Goal: Feedback & Contribution: Submit feedback/report problem

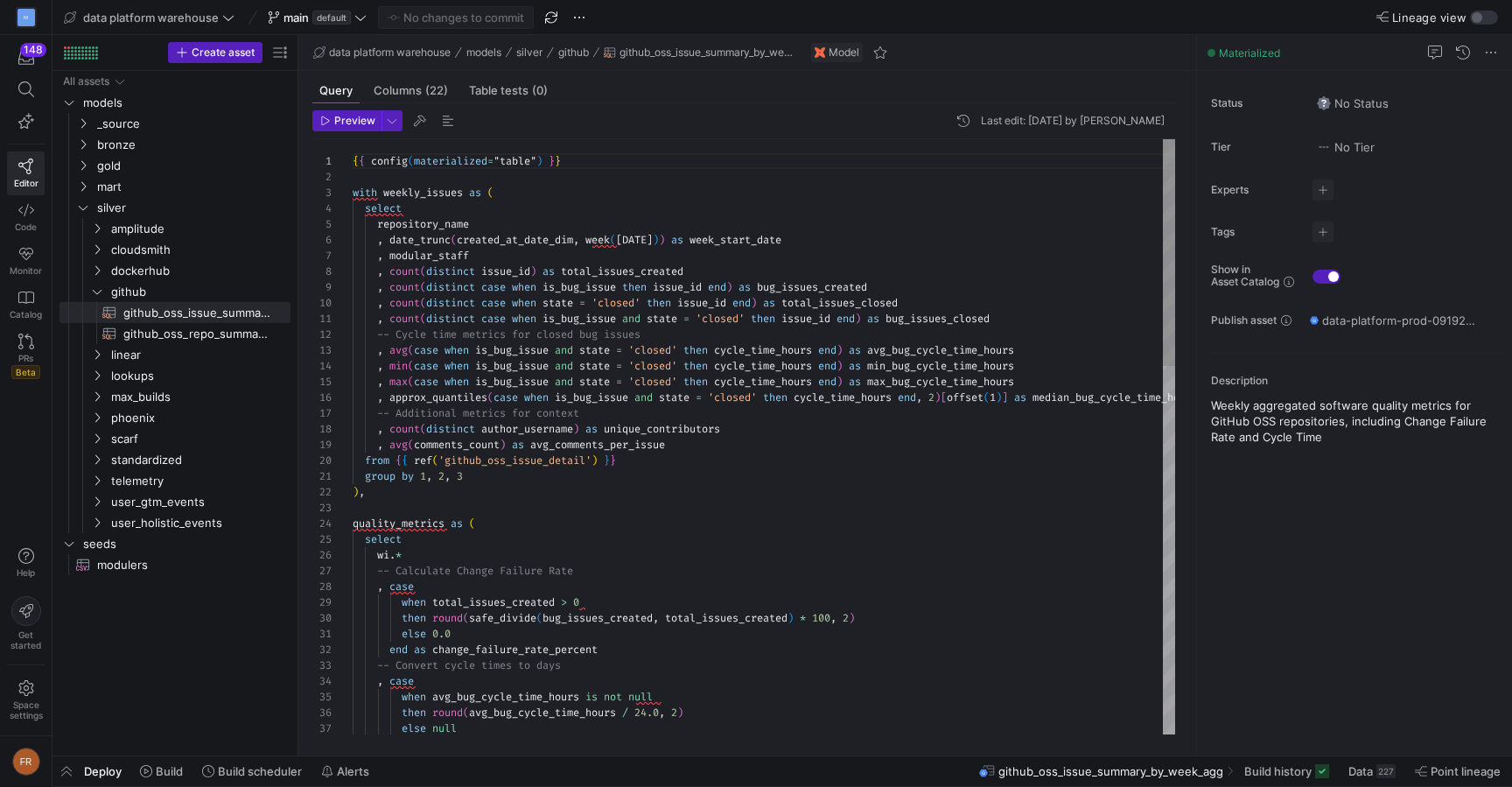
scroll to position [157, 0]
click at [208, 22] on span "data platform warehouse" at bounding box center [151, 17] width 136 height 14
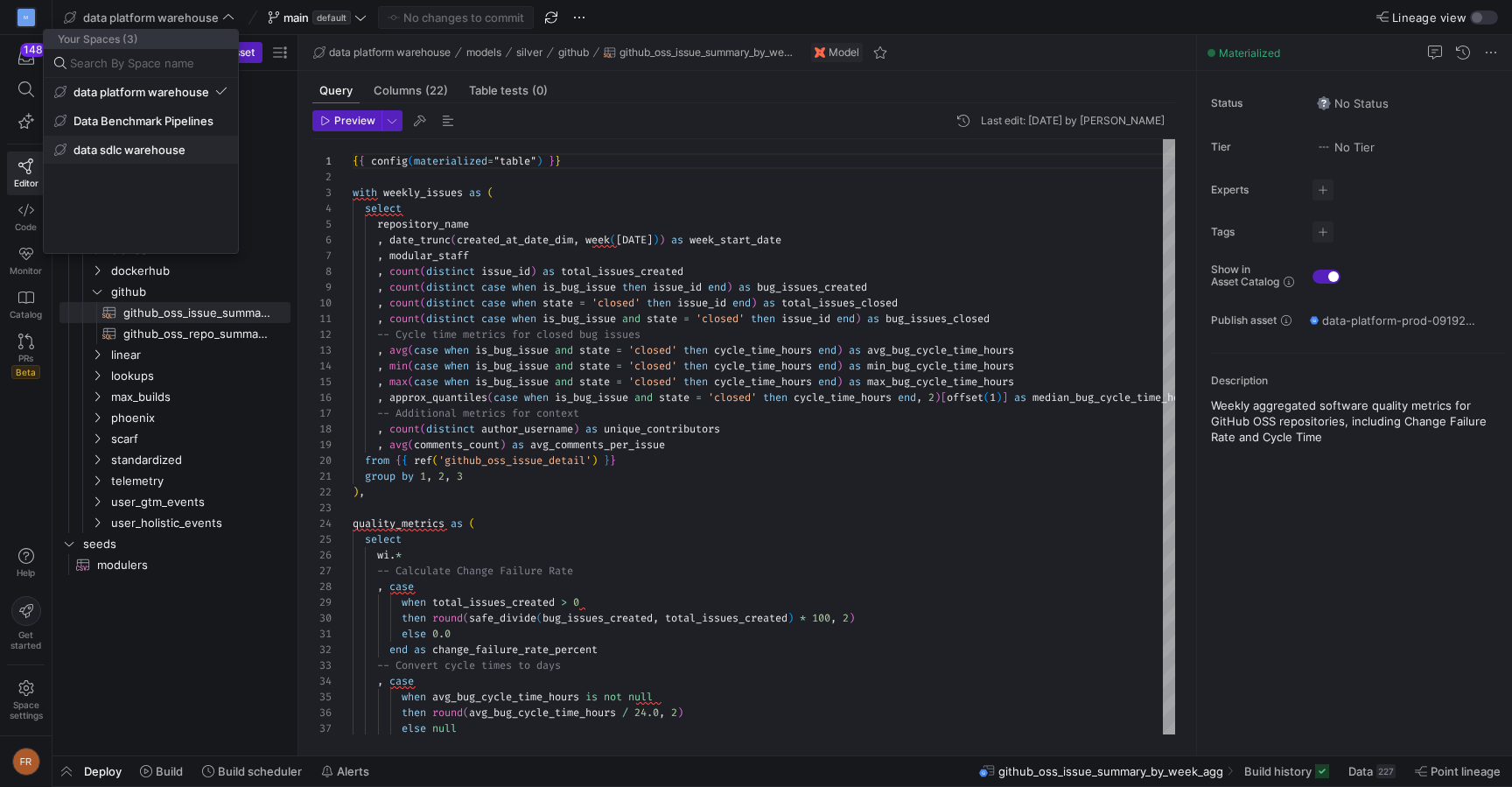
click at [181, 146] on span "data sdlc warehouse" at bounding box center [129, 150] width 112 height 14
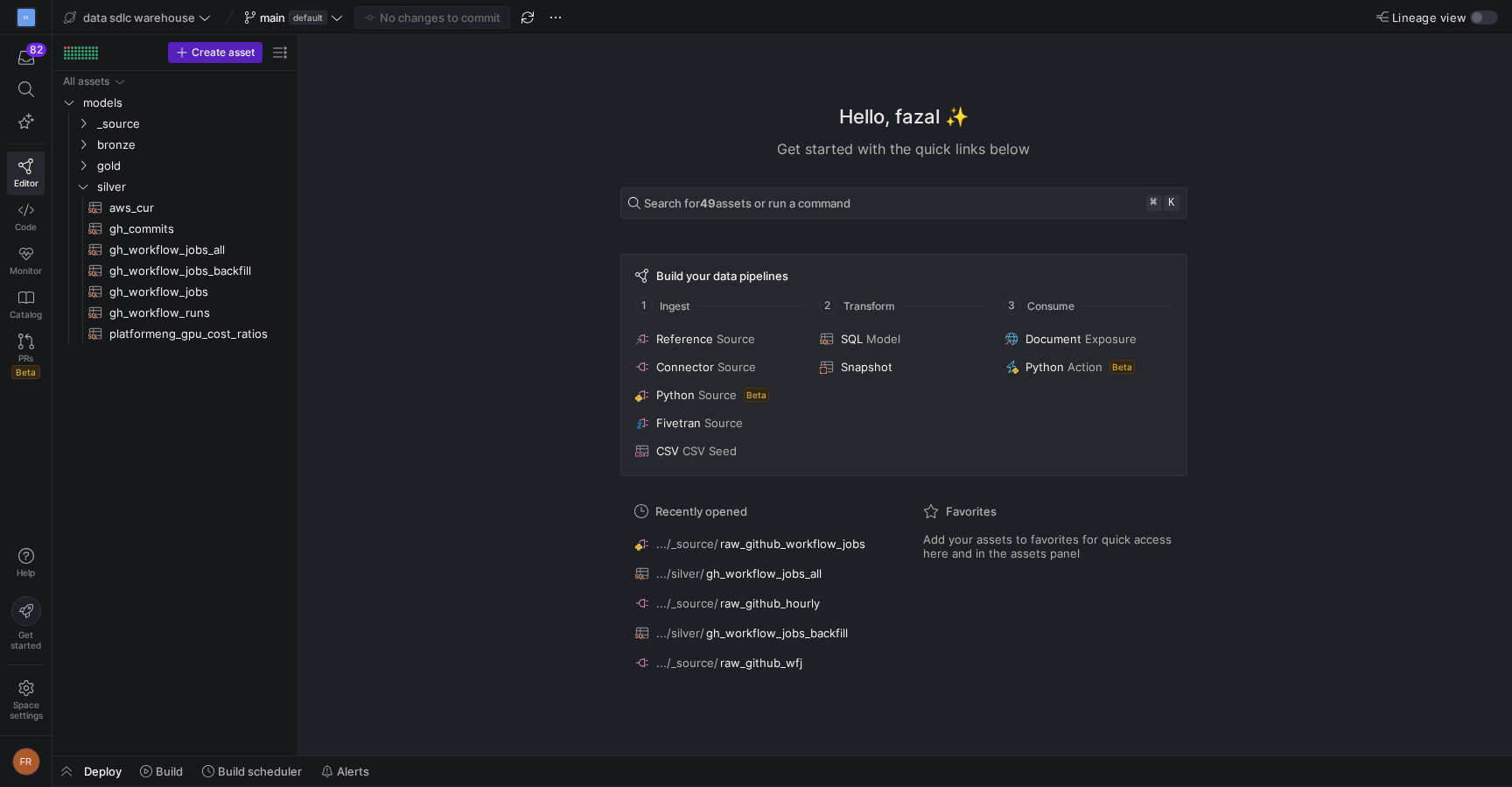
click at [1460, 21] on span "Lineage view" at bounding box center [1428, 17] width 75 height 14
click at [1470, 21] on button "Lineage view" at bounding box center [1484, 17] width 28 height 14
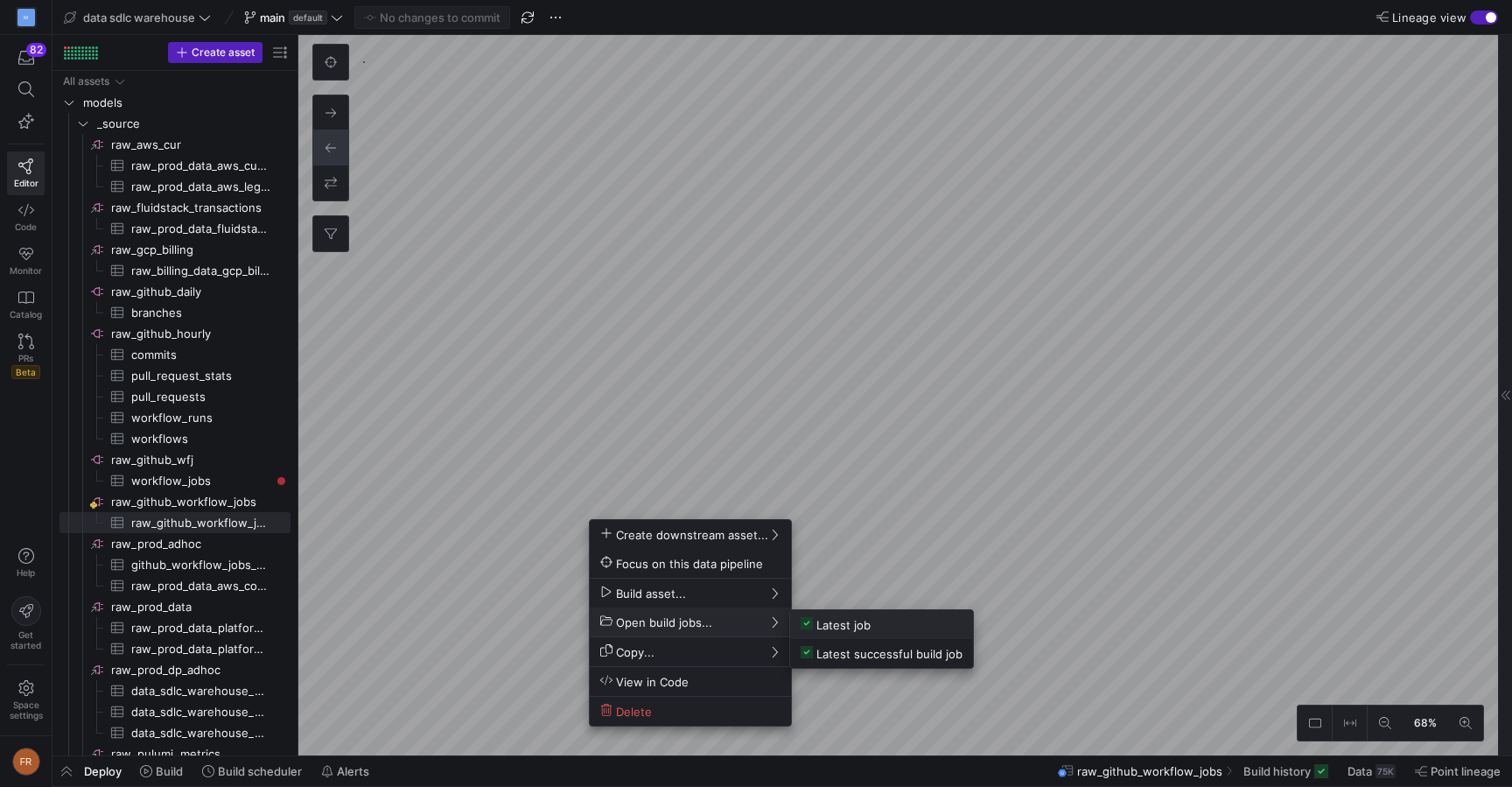
click at [817, 619] on span "Latest job" at bounding box center [835, 624] width 70 height 15
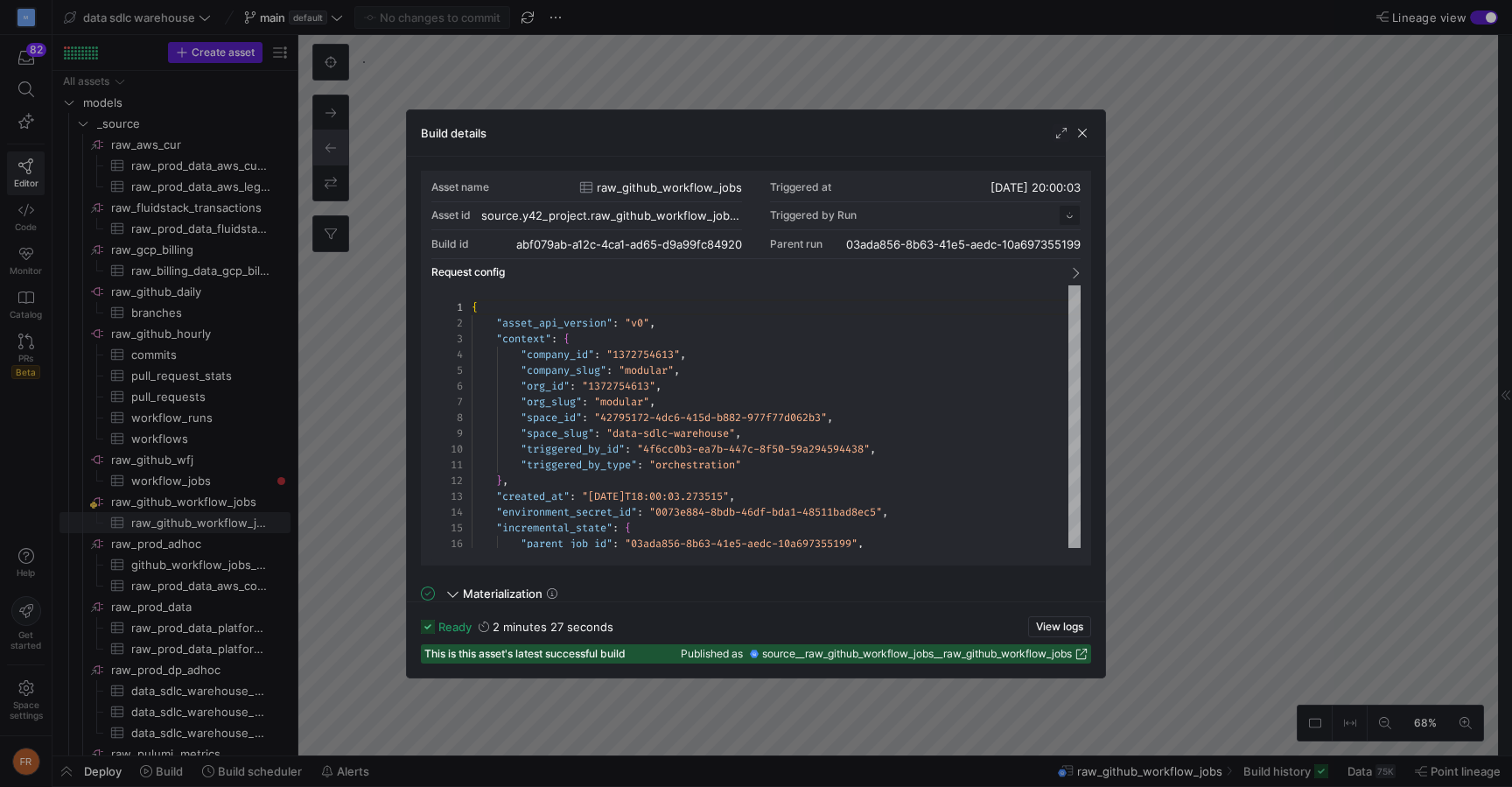
scroll to position [157, 0]
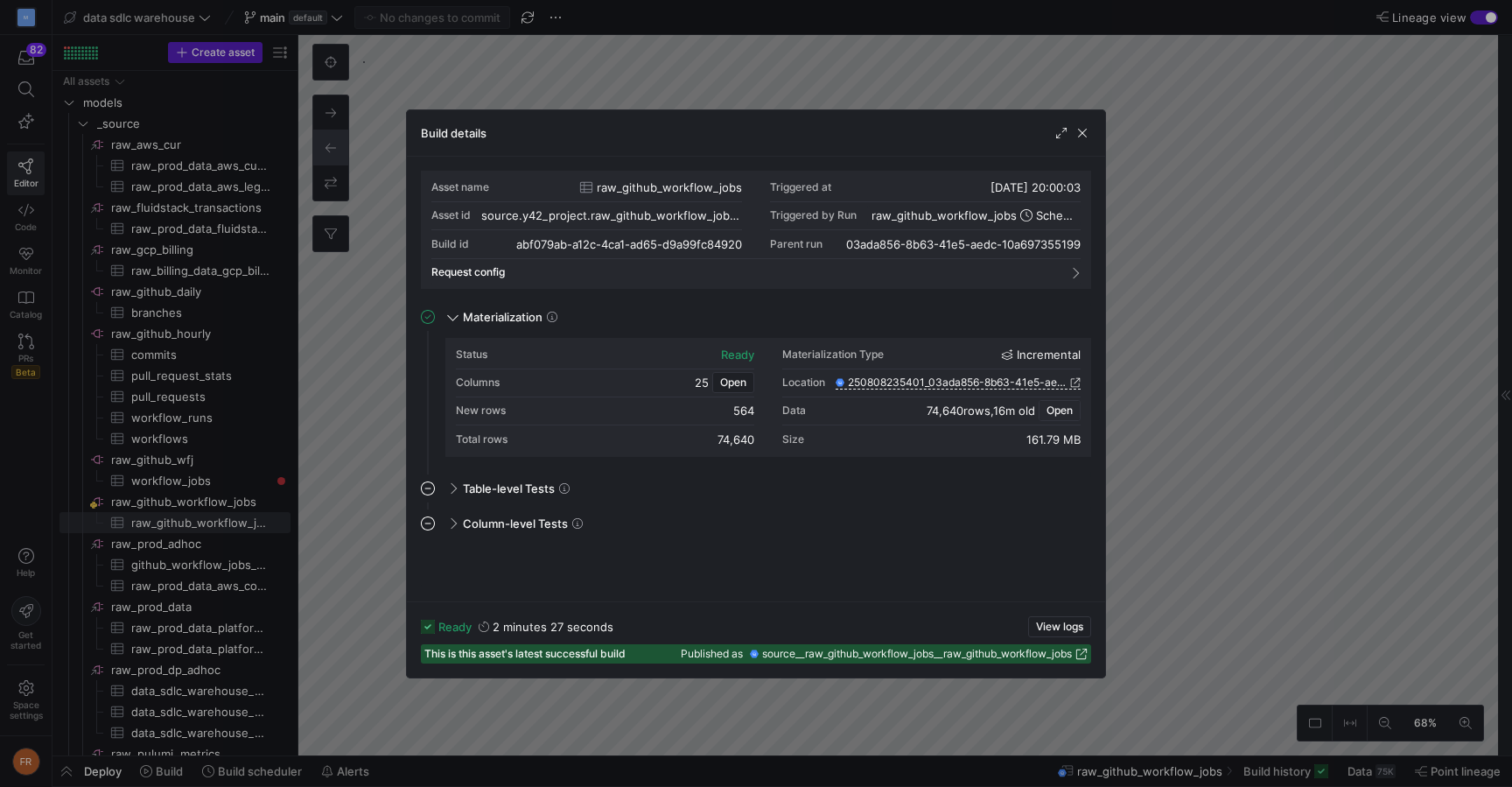
click at [1065, 412] on span "Open" at bounding box center [1059, 410] width 26 height 13
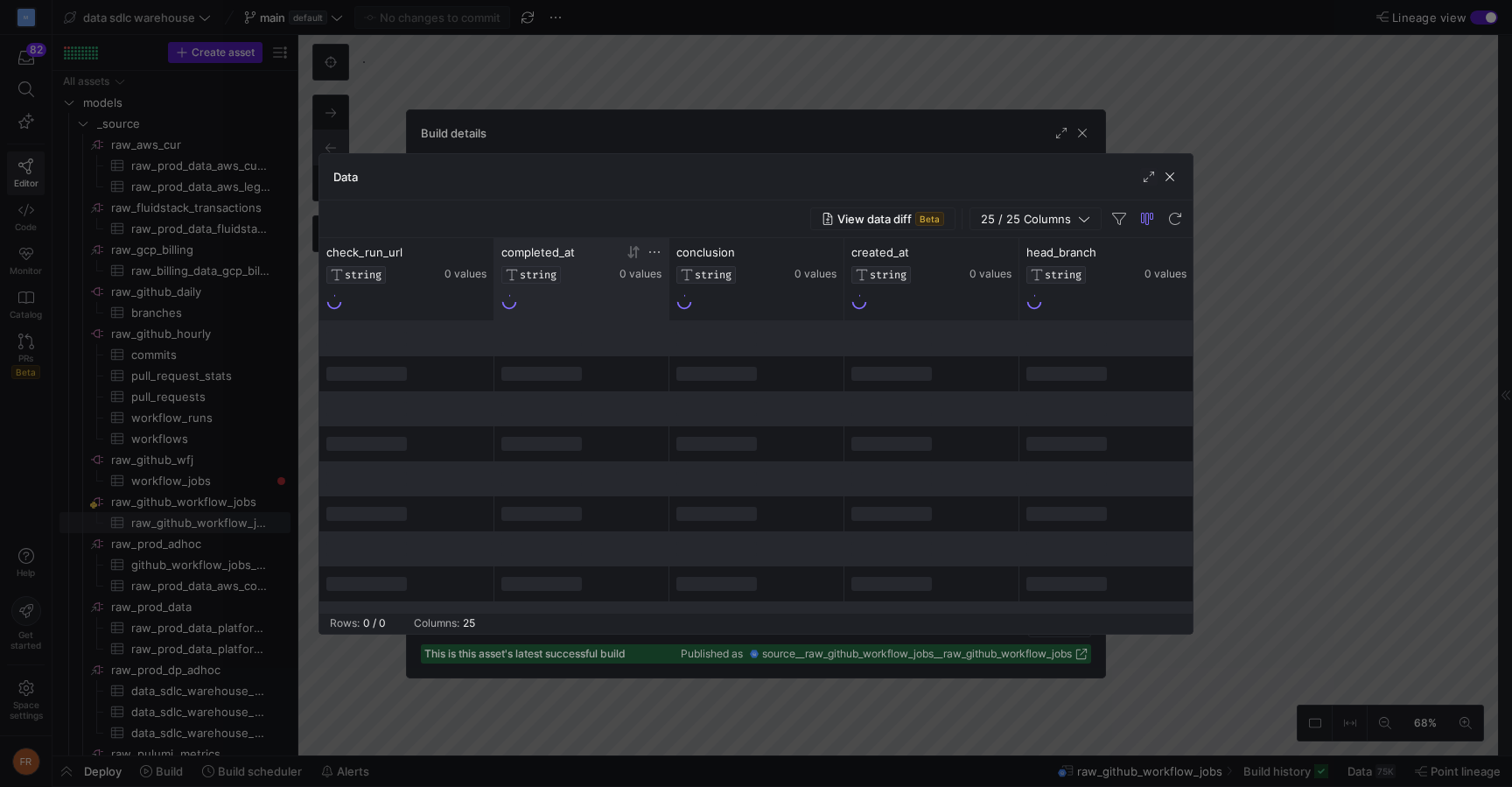
click at [627, 253] on icon at bounding box center [633, 252] width 14 height 14
click at [631, 255] on icon at bounding box center [630, 252] width 6 height 13
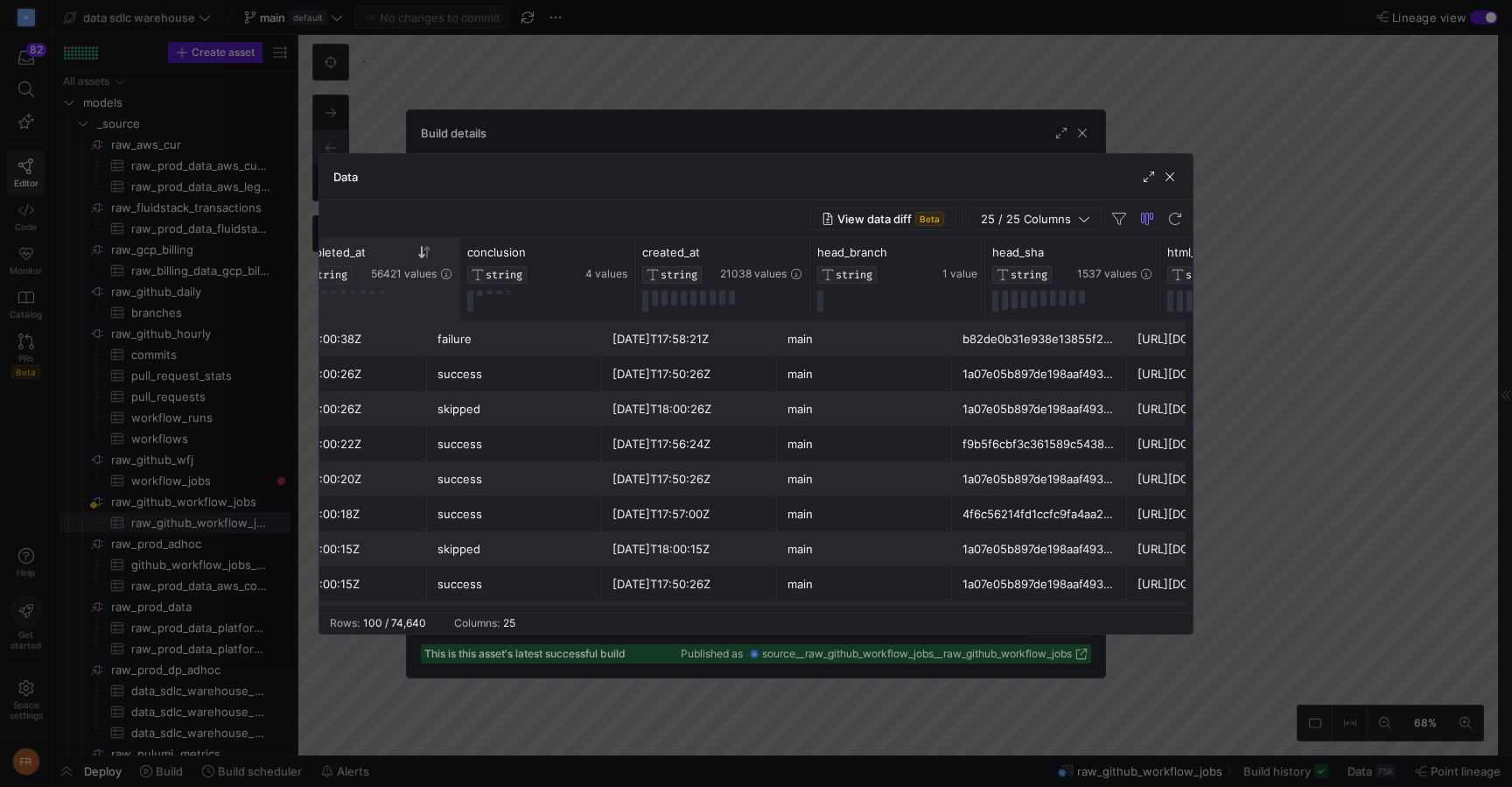
scroll to position [0, 0]
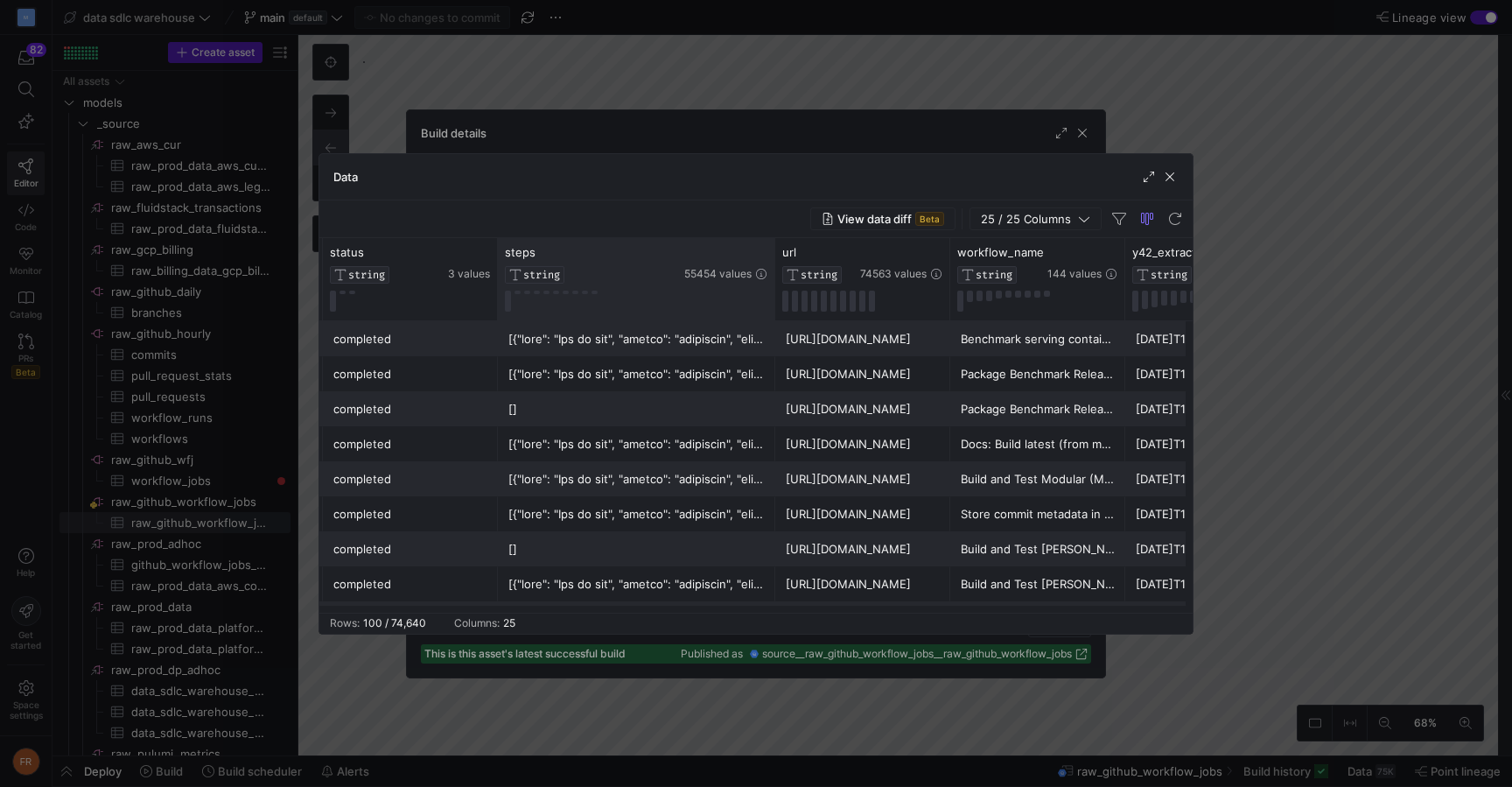
drag, startPoint x: 668, startPoint y: 250, endPoint x: 771, endPoint y: 256, distance: 103.2
click at [771, 256] on div at bounding box center [774, 279] width 7 height 83
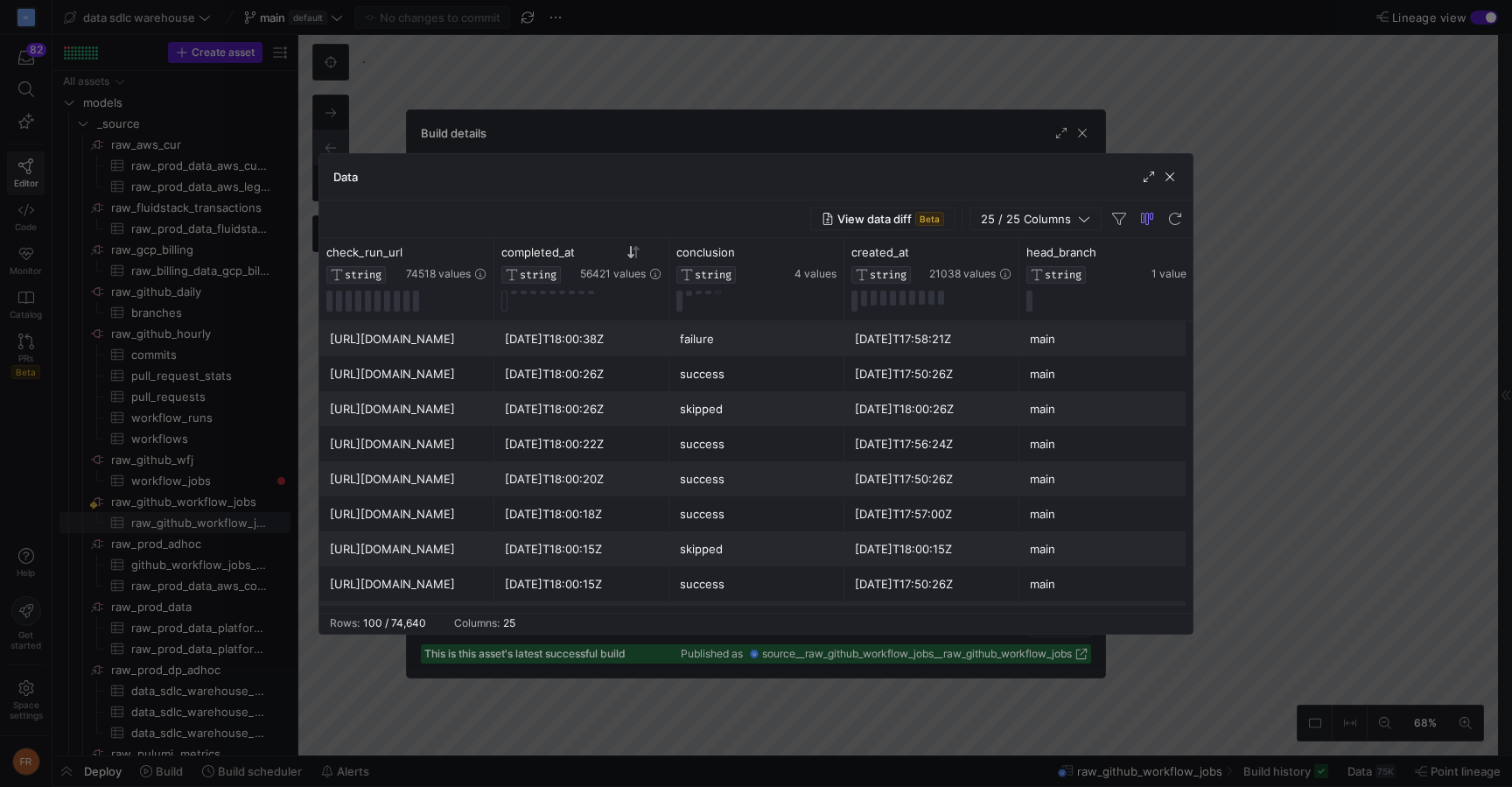
click at [1277, 68] on div at bounding box center [756, 394] width 1512 height 787
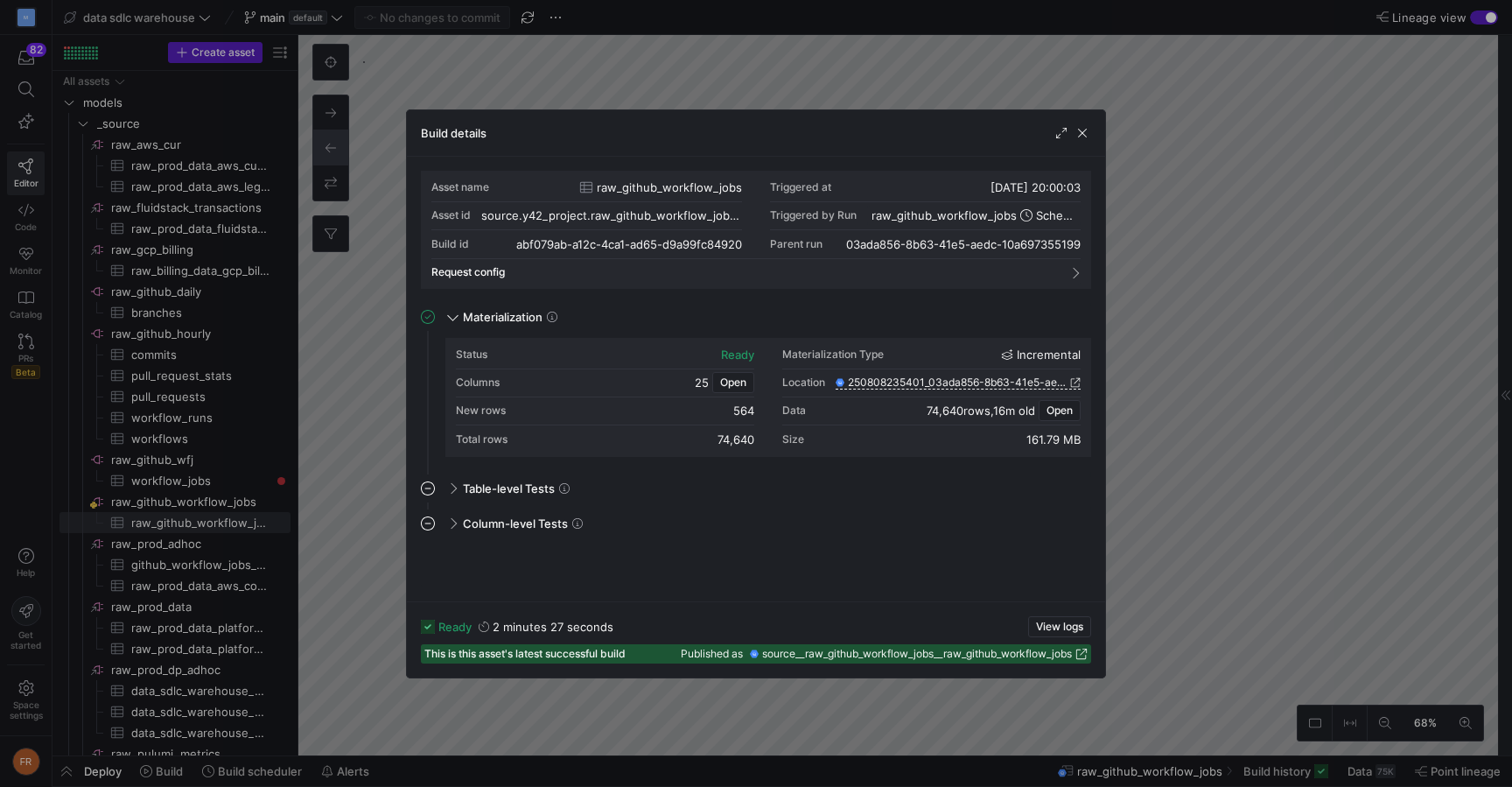
click at [1232, 86] on div at bounding box center [756, 394] width 1512 height 787
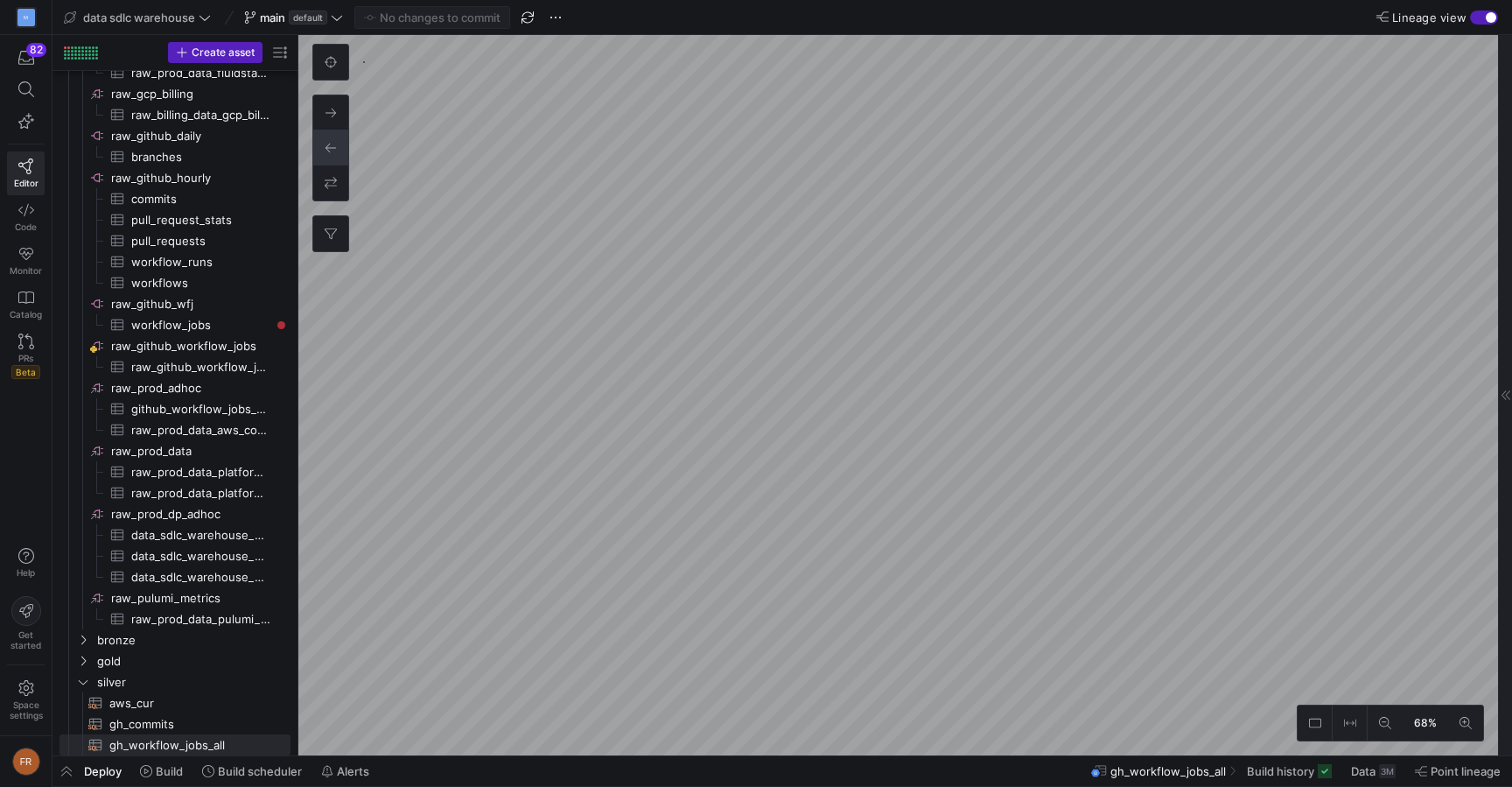
click at [1455, 22] on span "Lineage view" at bounding box center [1428, 17] width 75 height 14
click at [1470, 22] on button "Lineage view" at bounding box center [1484, 17] width 28 height 14
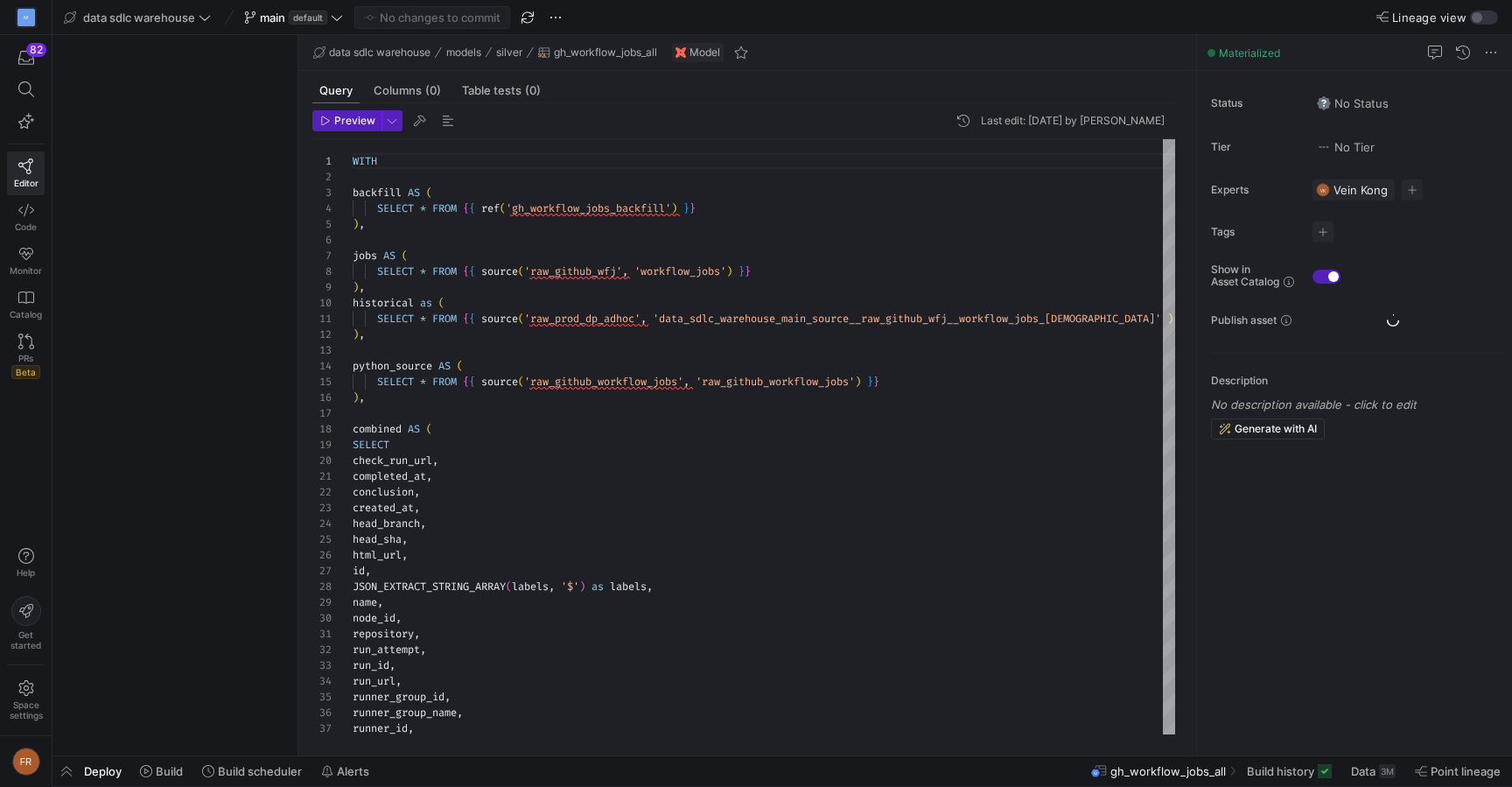
click at [1456, 20] on span "Lineage view" at bounding box center [1428, 17] width 75 height 14
click at [1470, 20] on button "Lineage view" at bounding box center [1484, 17] width 28 height 14
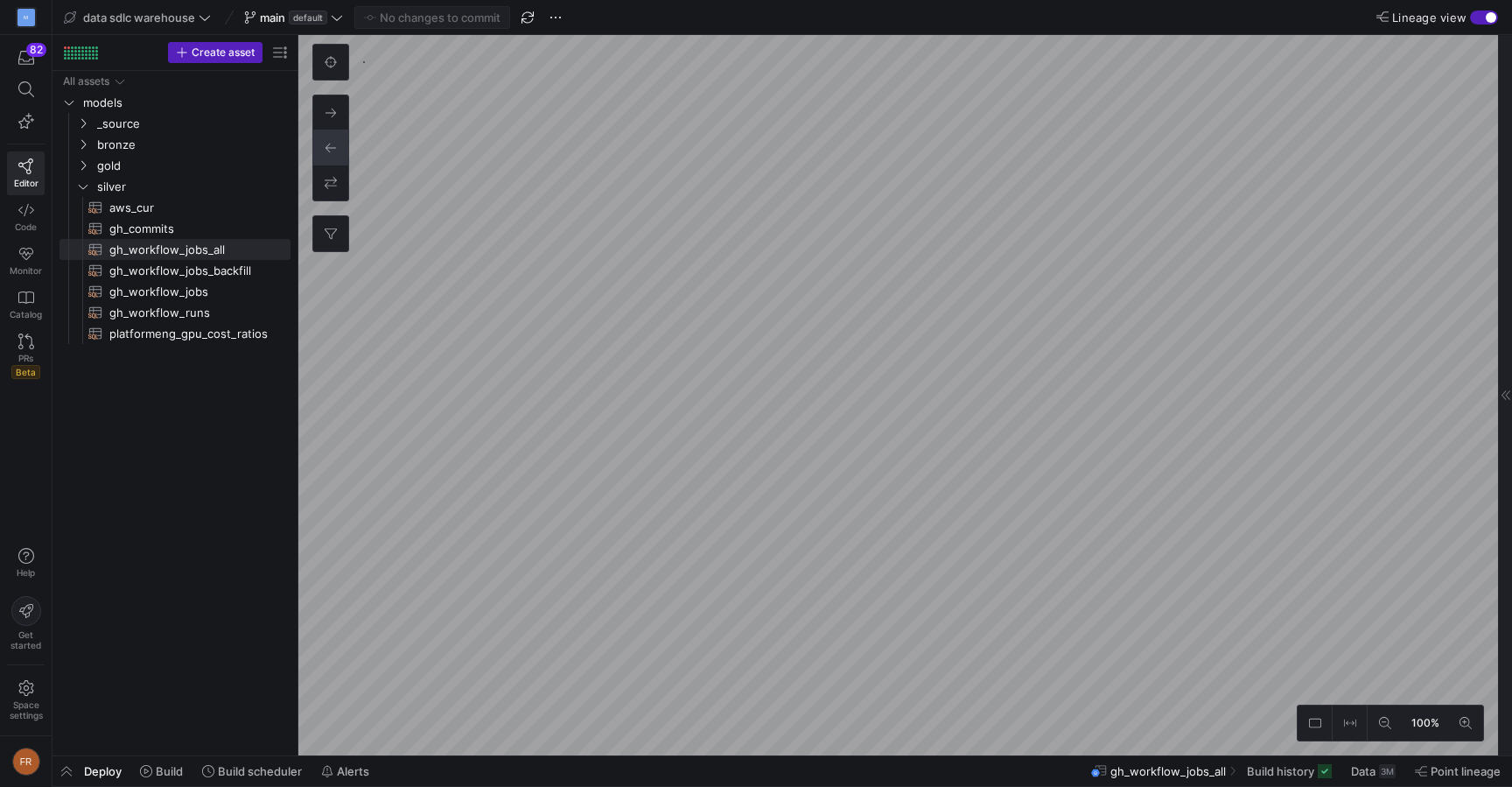
click at [1456, 20] on span "Lineage view" at bounding box center [1428, 17] width 75 height 14
click at [1470, 20] on button "Lineage view" at bounding box center [1484, 17] width 28 height 14
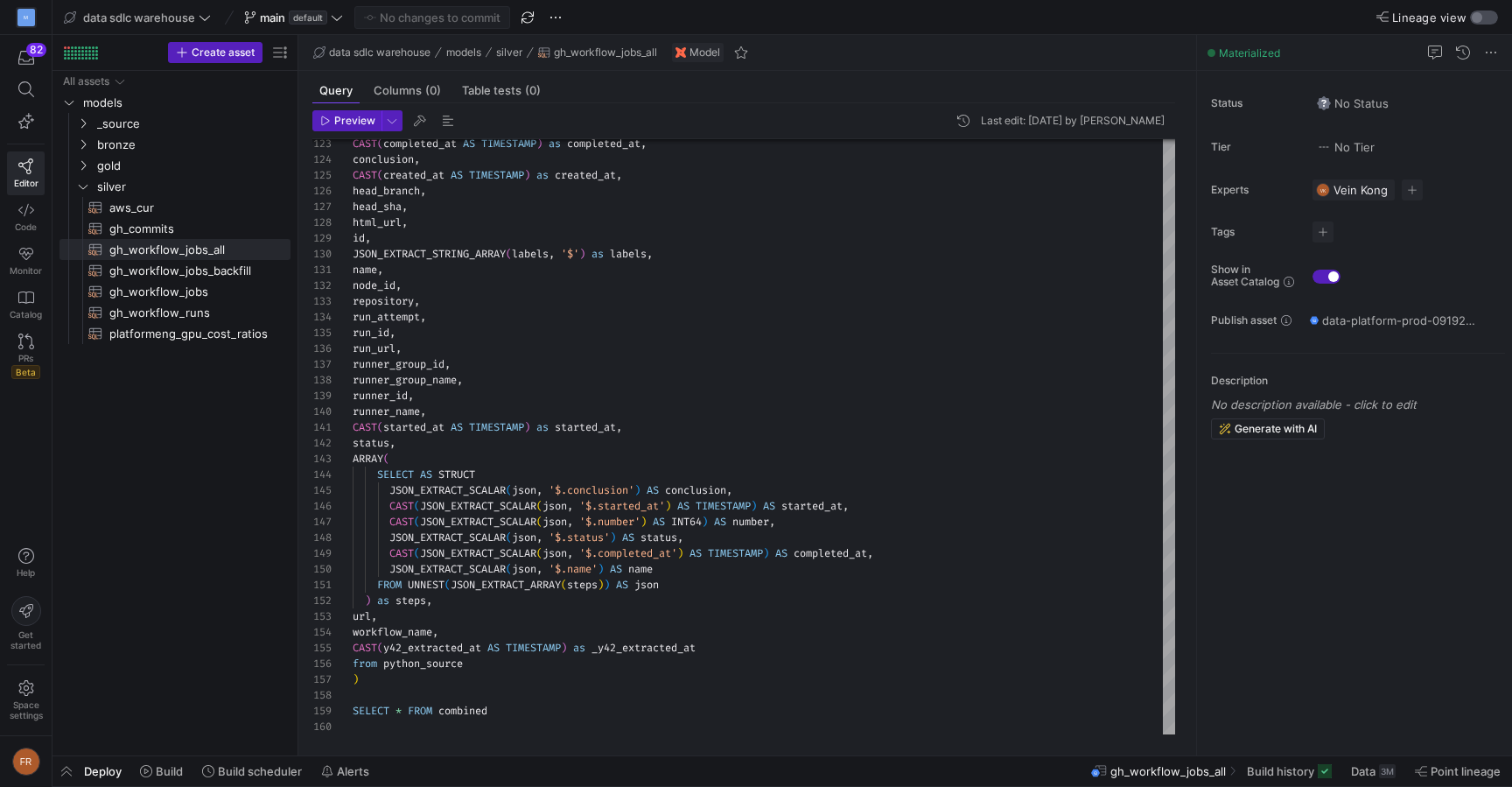
click at [1487, 16] on div "button" at bounding box center [1484, 17] width 28 height 14
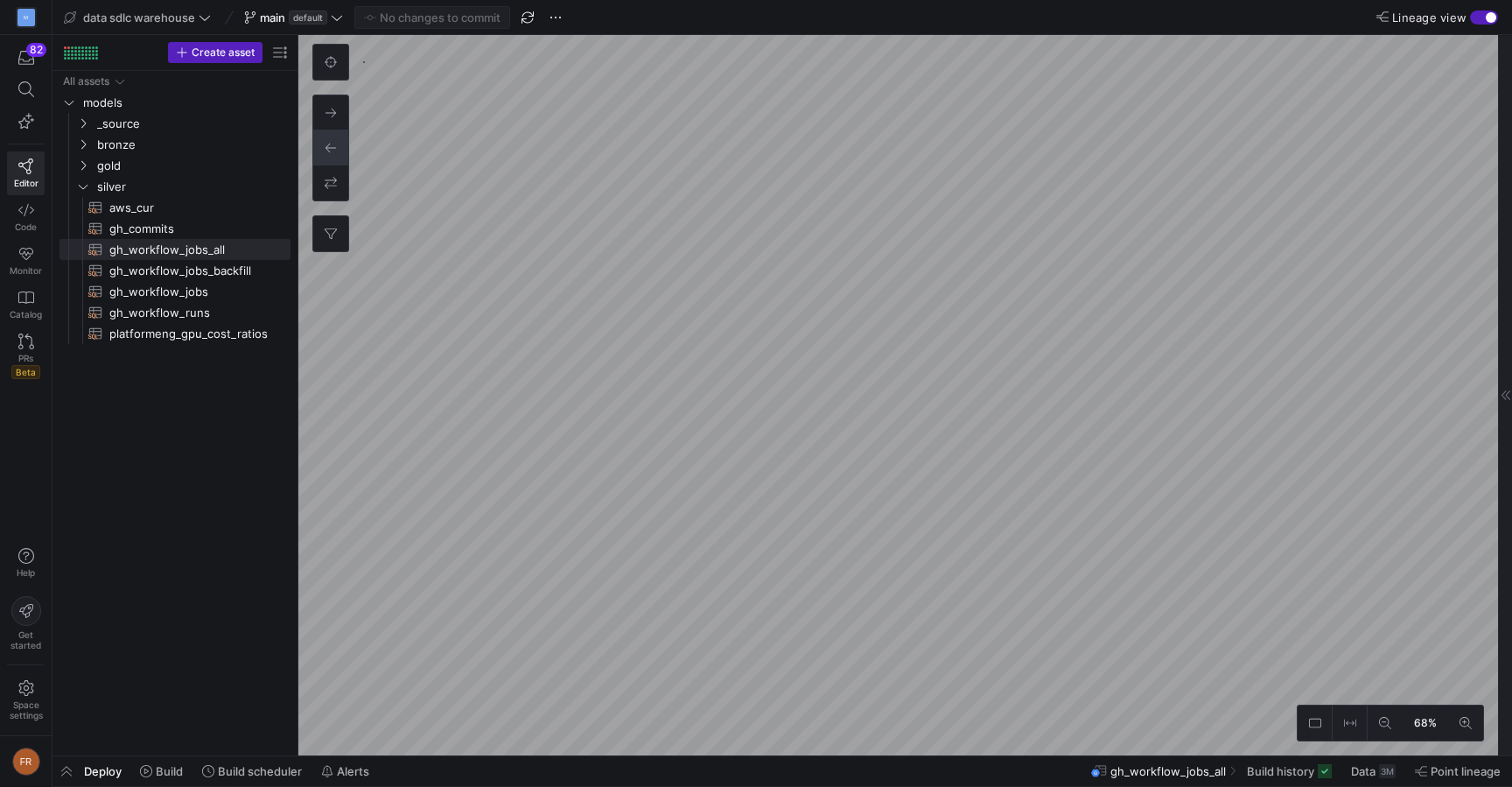
type textarea "{{ config(materialized = "table") }} -- Chart is used to find green max release…"
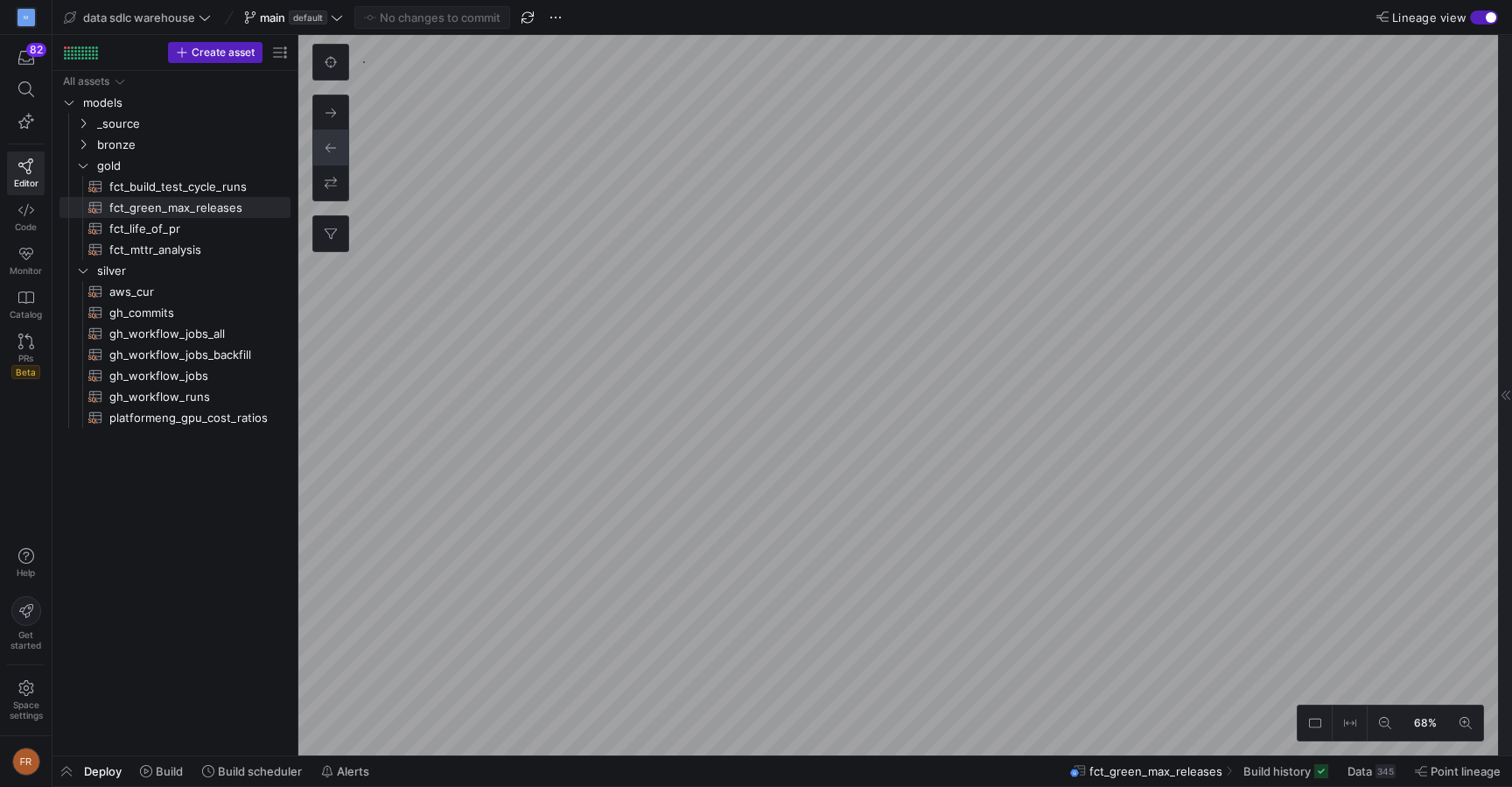
click at [1481, 11] on div "button" at bounding box center [1484, 17] width 28 height 14
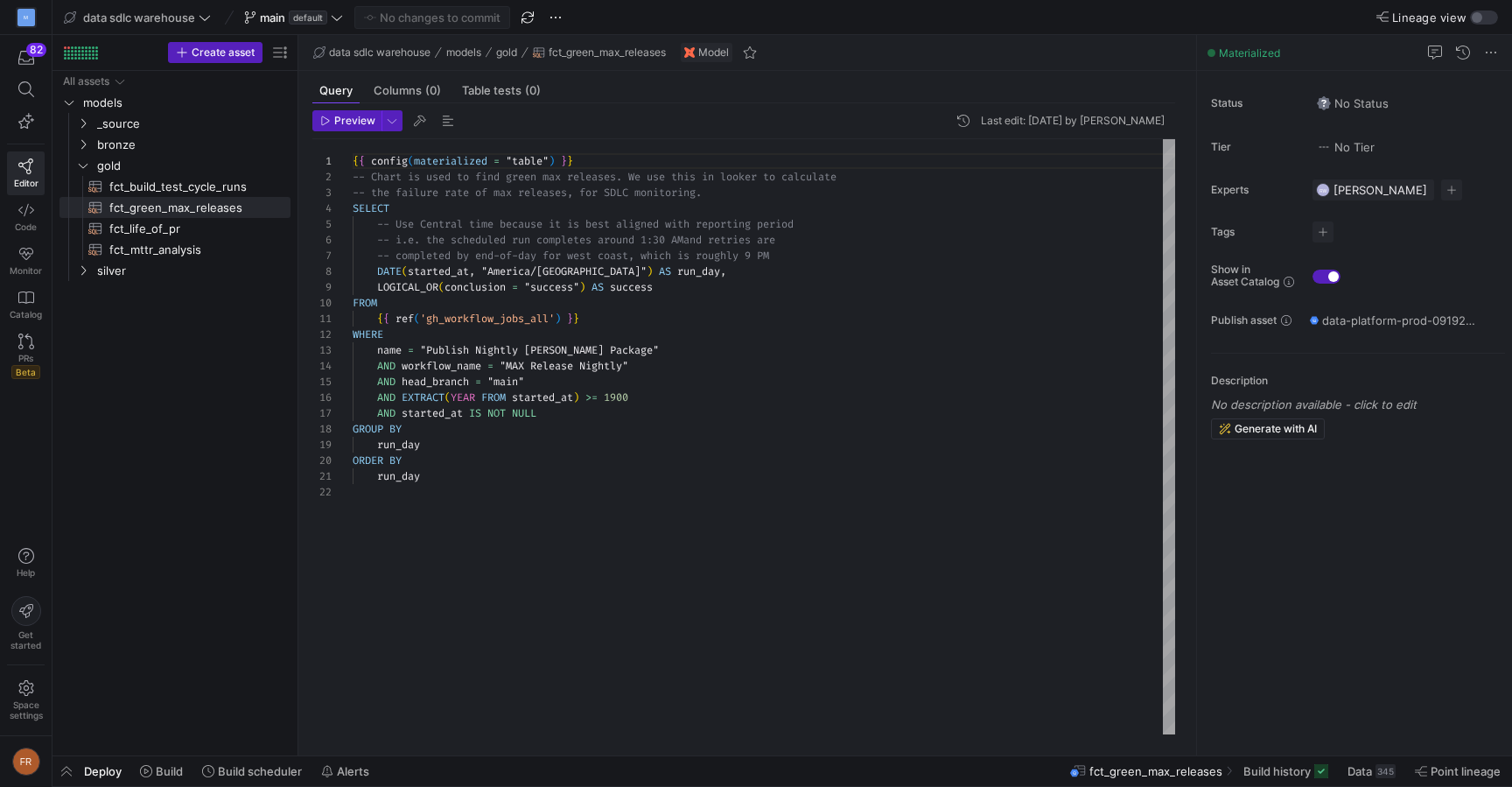
type textarea "{ config(materialized = "table") }} -- Chart is used to find green max releases…"
click at [728, 305] on div "{ { config ( materialized = "table" ) } } -- Chart is used to find green max re…" at bounding box center [763, 436] width 823 height 596
click at [353, 128] on span "button" at bounding box center [347, 120] width 67 height 19
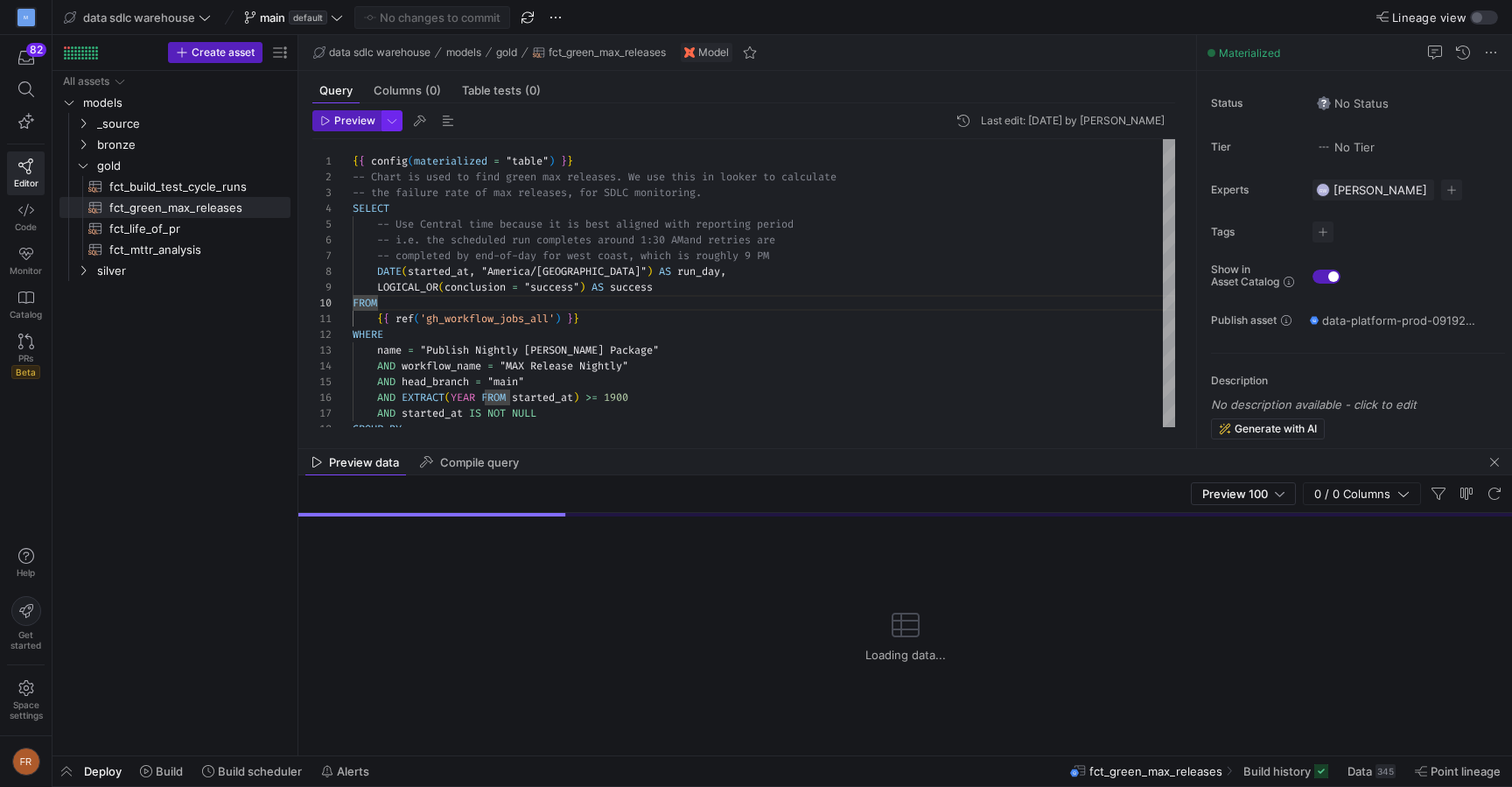
click at [392, 118] on span "button" at bounding box center [392, 120] width 19 height 19
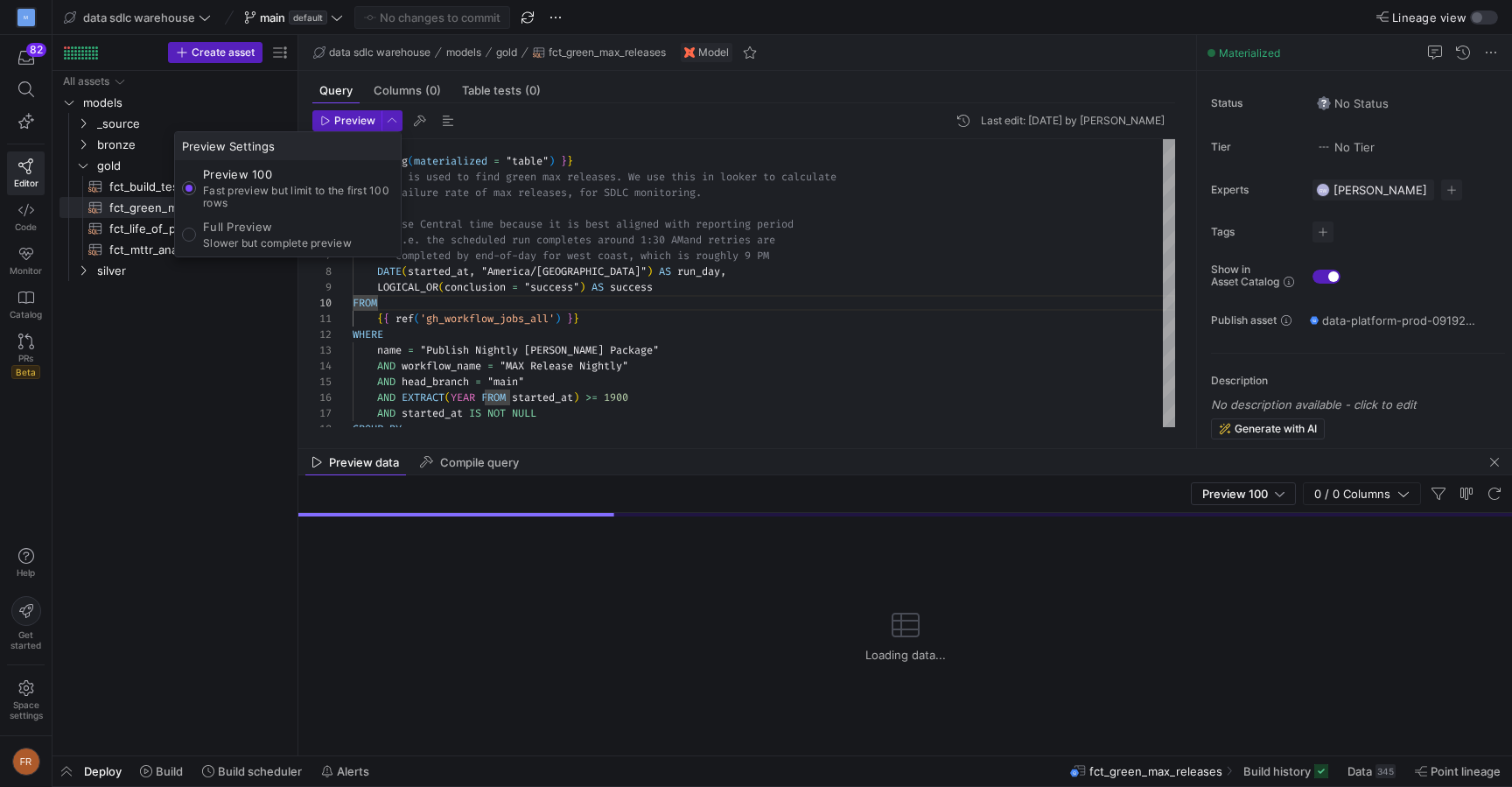
click at [322, 232] on p "Full Preview" at bounding box center [277, 226] width 149 height 14
click at [196, 232] on input "Full Preview Slower but complete preview" at bounding box center [188, 234] width 14 height 14
radio input "true"
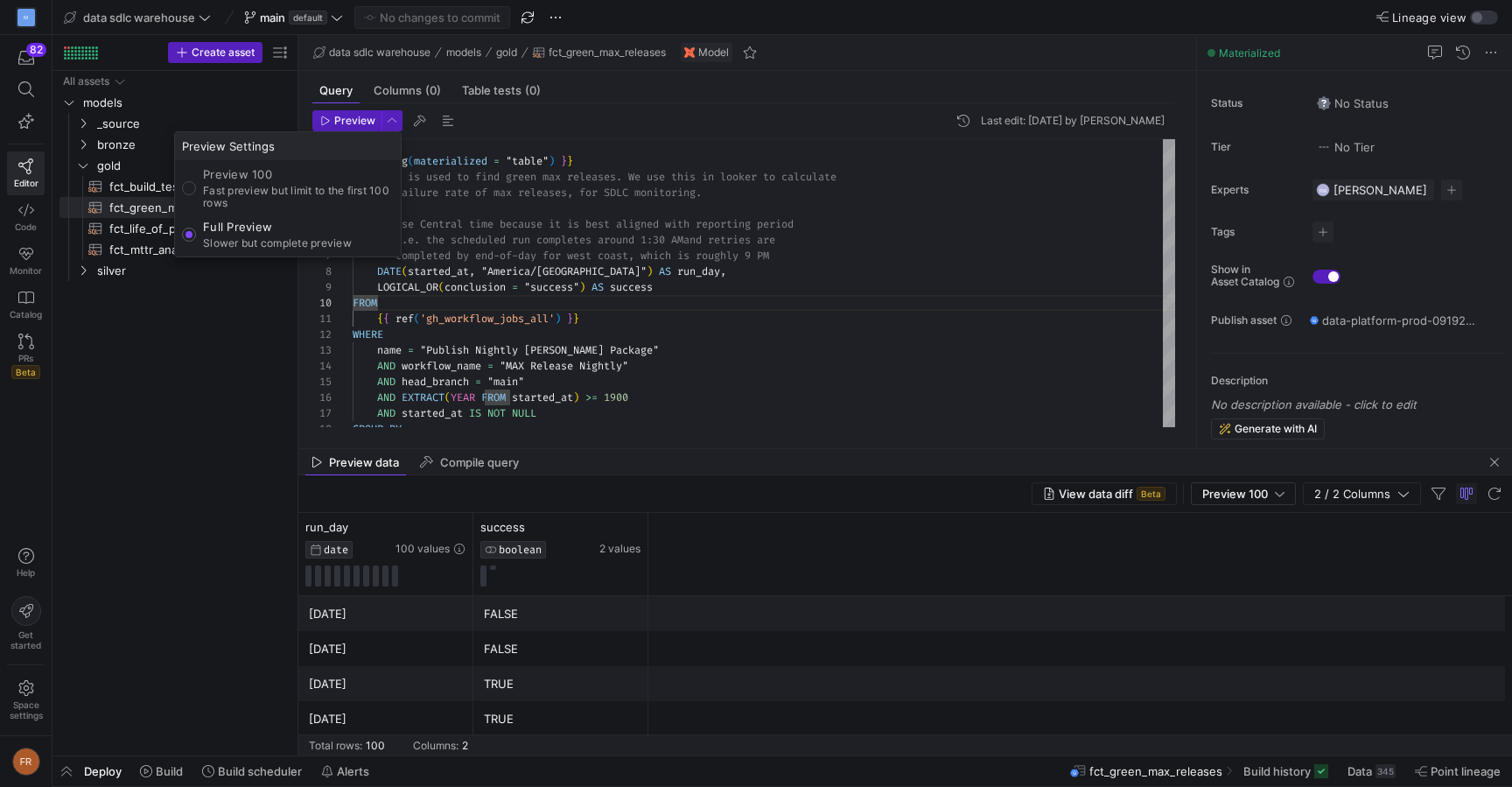
click at [711, 374] on div at bounding box center [756, 394] width 1512 height 787
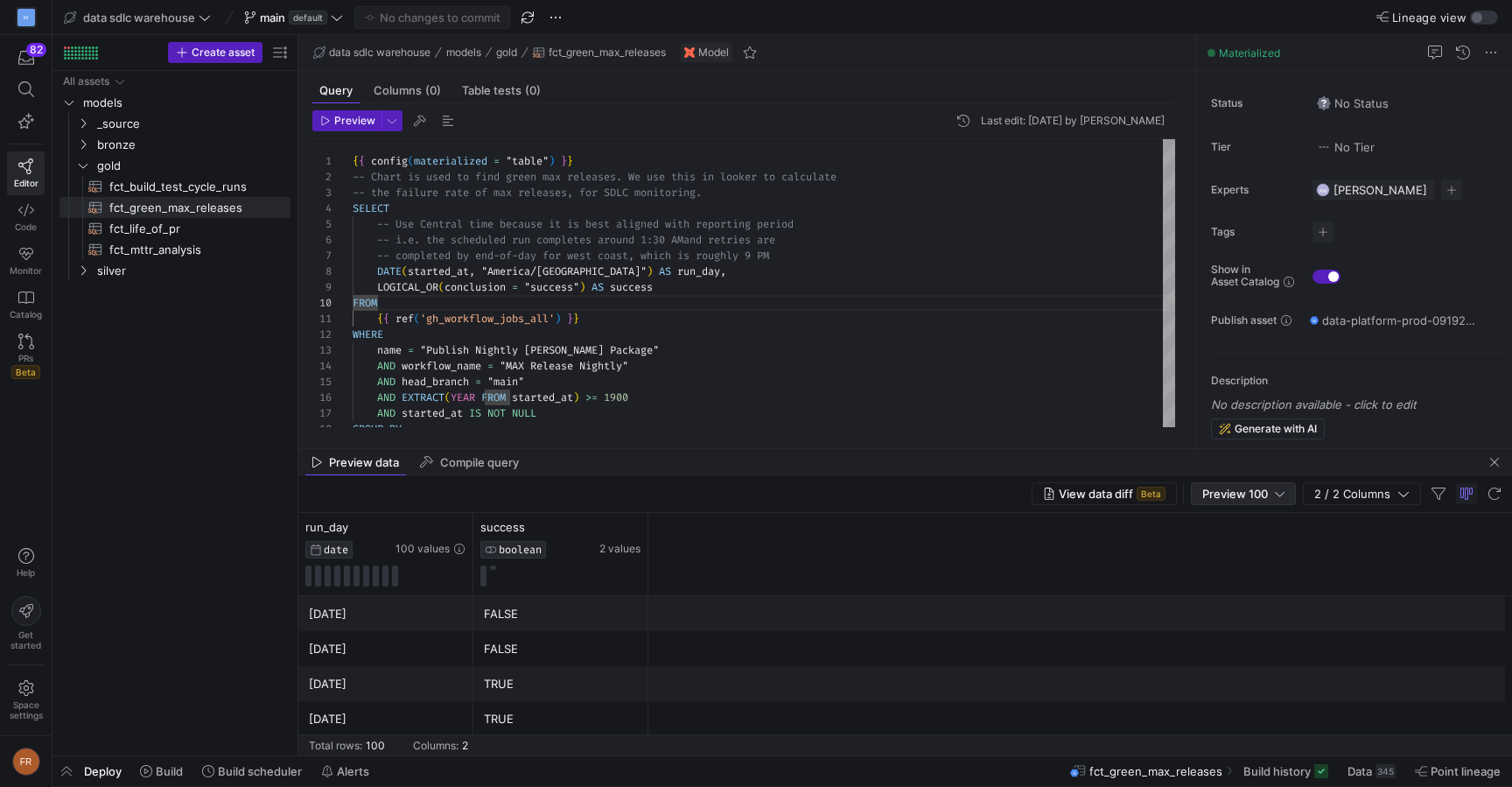
click at [1268, 482] on div "Preview 100" at bounding box center [1243, 493] width 105 height 22
click at [1227, 549] on span "Full Preview" at bounding box center [1244, 551] width 90 height 14
click at [438, 530] on icon at bounding box center [437, 528] width 14 height 14
click at [437, 531] on icon at bounding box center [437, 528] width 14 height 14
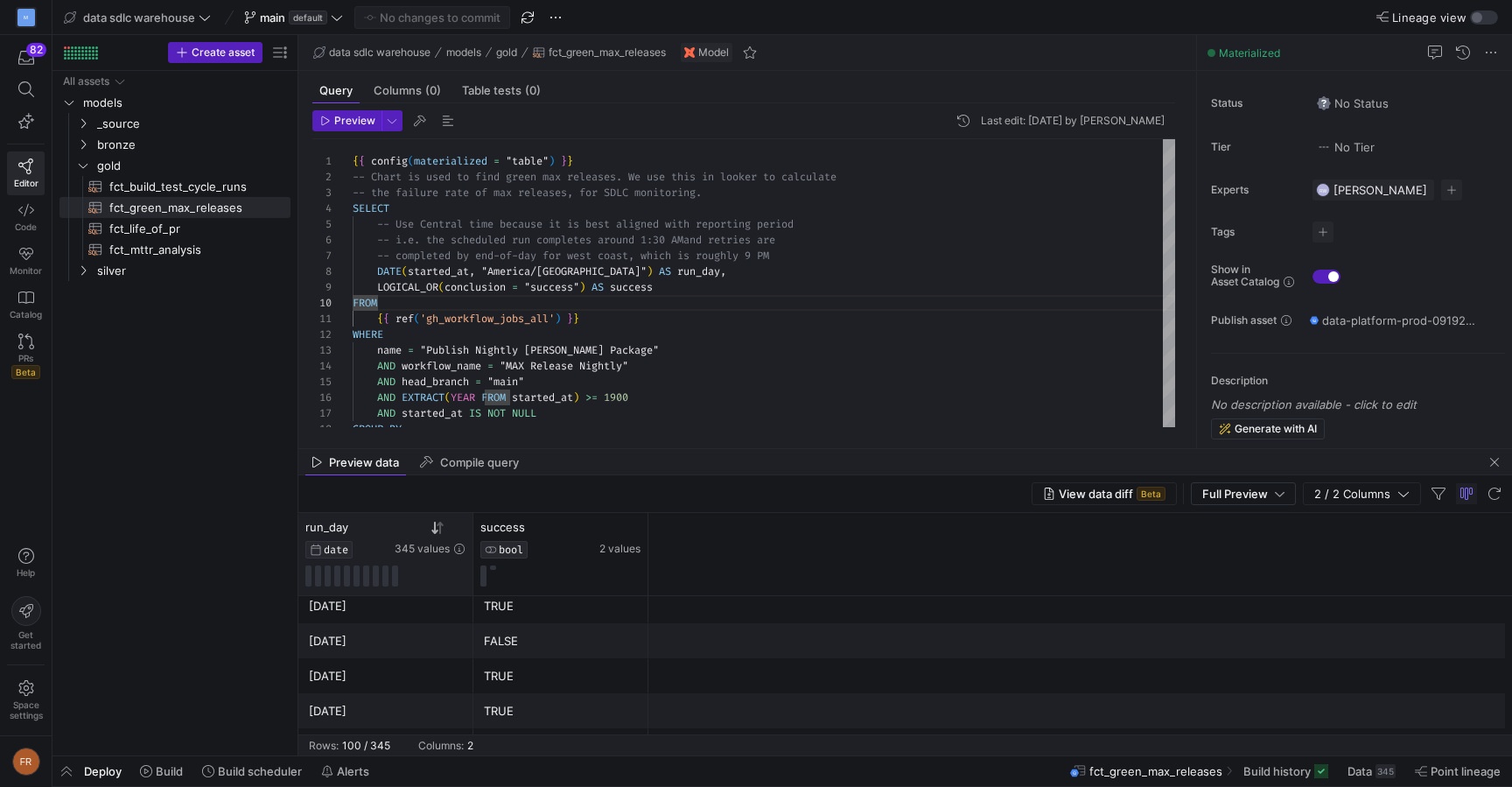
scroll to position [0, 0]
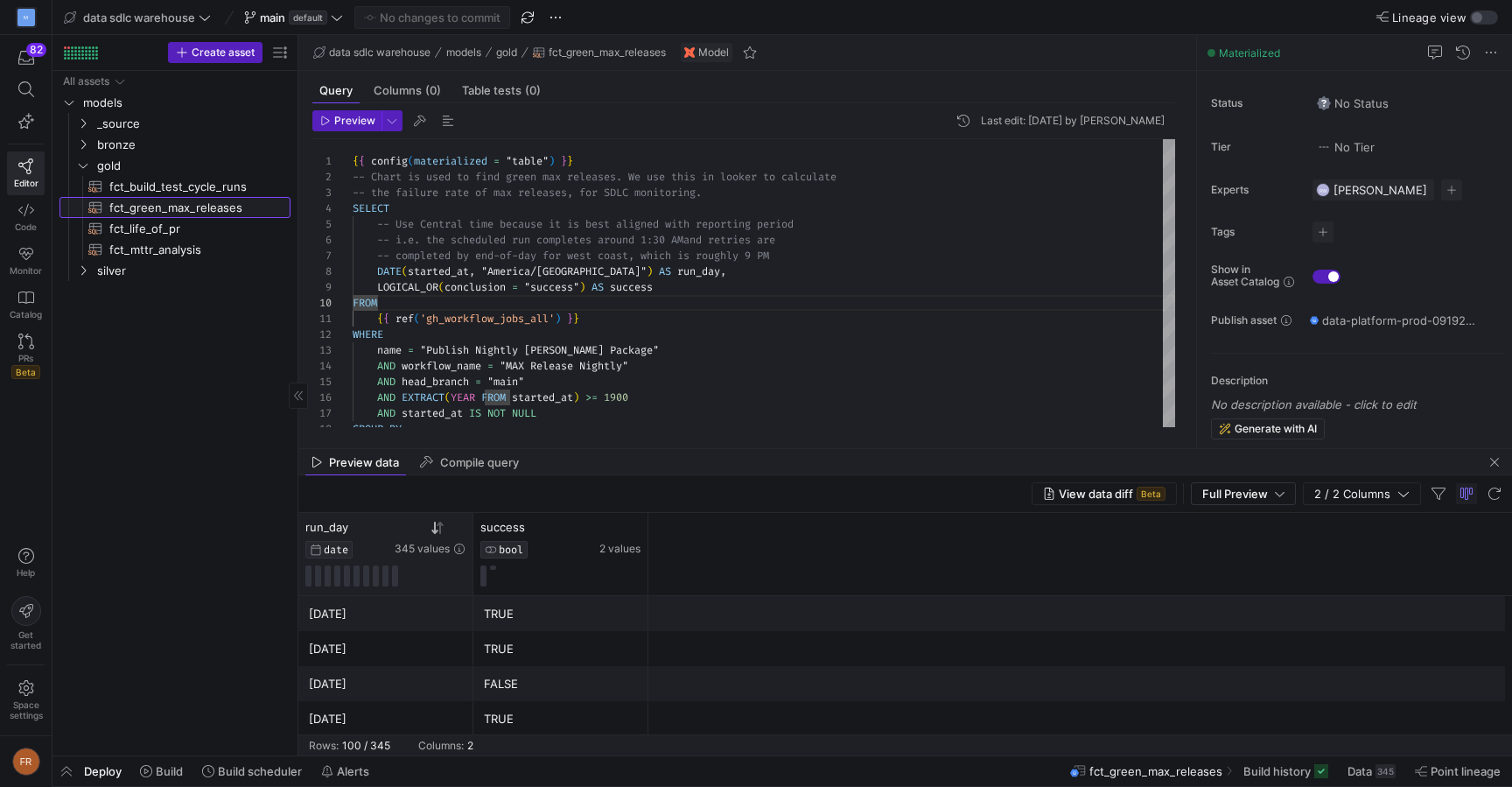
click at [246, 207] on span "fct_green_max_releases​​​​​​​​​​" at bounding box center [190, 208] width 161 height 20
click at [1489, 51] on span at bounding box center [1491, 52] width 21 height 21
click at [1489, 51] on div at bounding box center [756, 394] width 1512 height 787
click at [1491, 54] on span at bounding box center [1491, 52] width 21 height 21
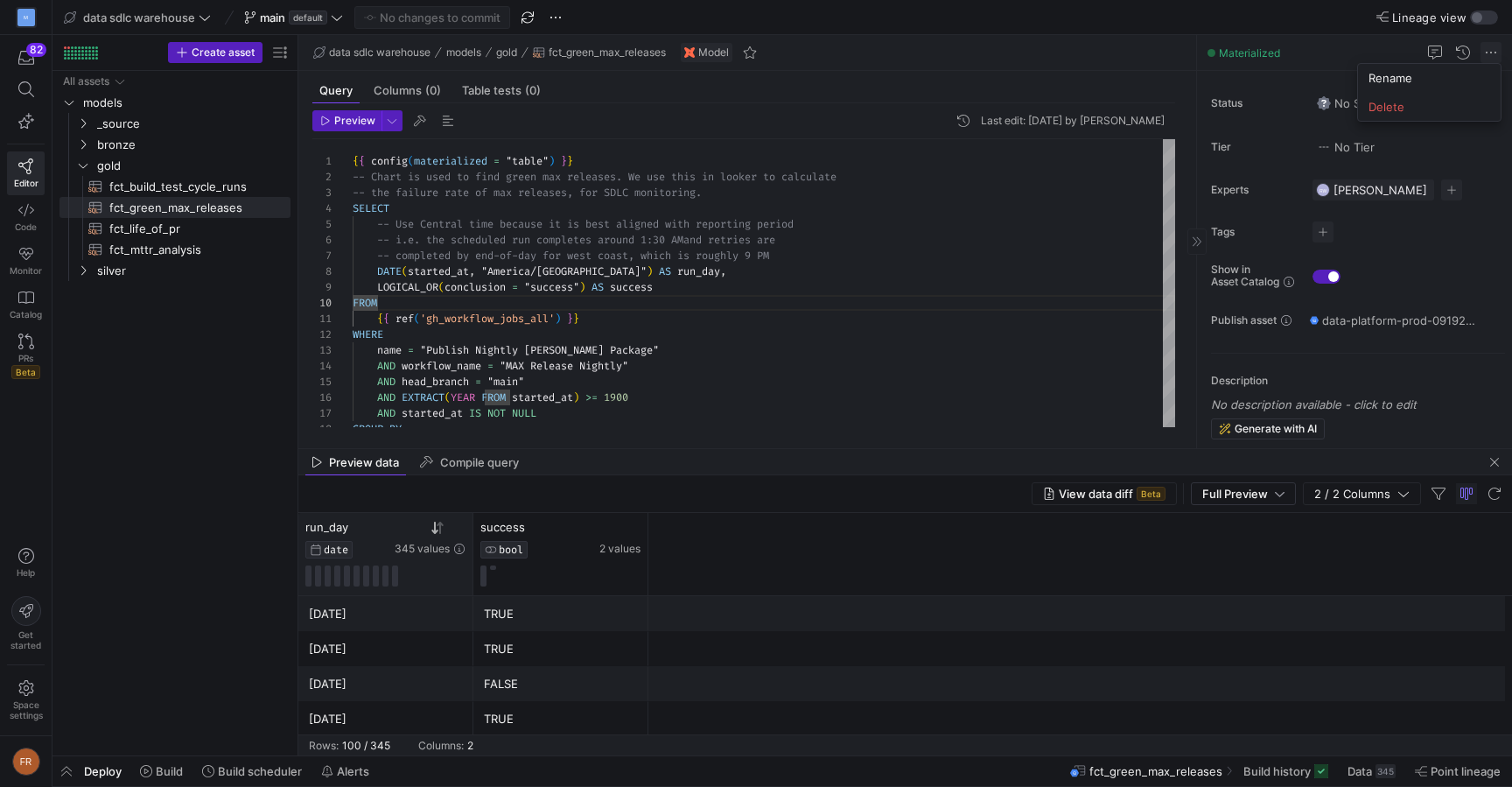
click at [1491, 54] on div at bounding box center [756, 394] width 1512 height 787
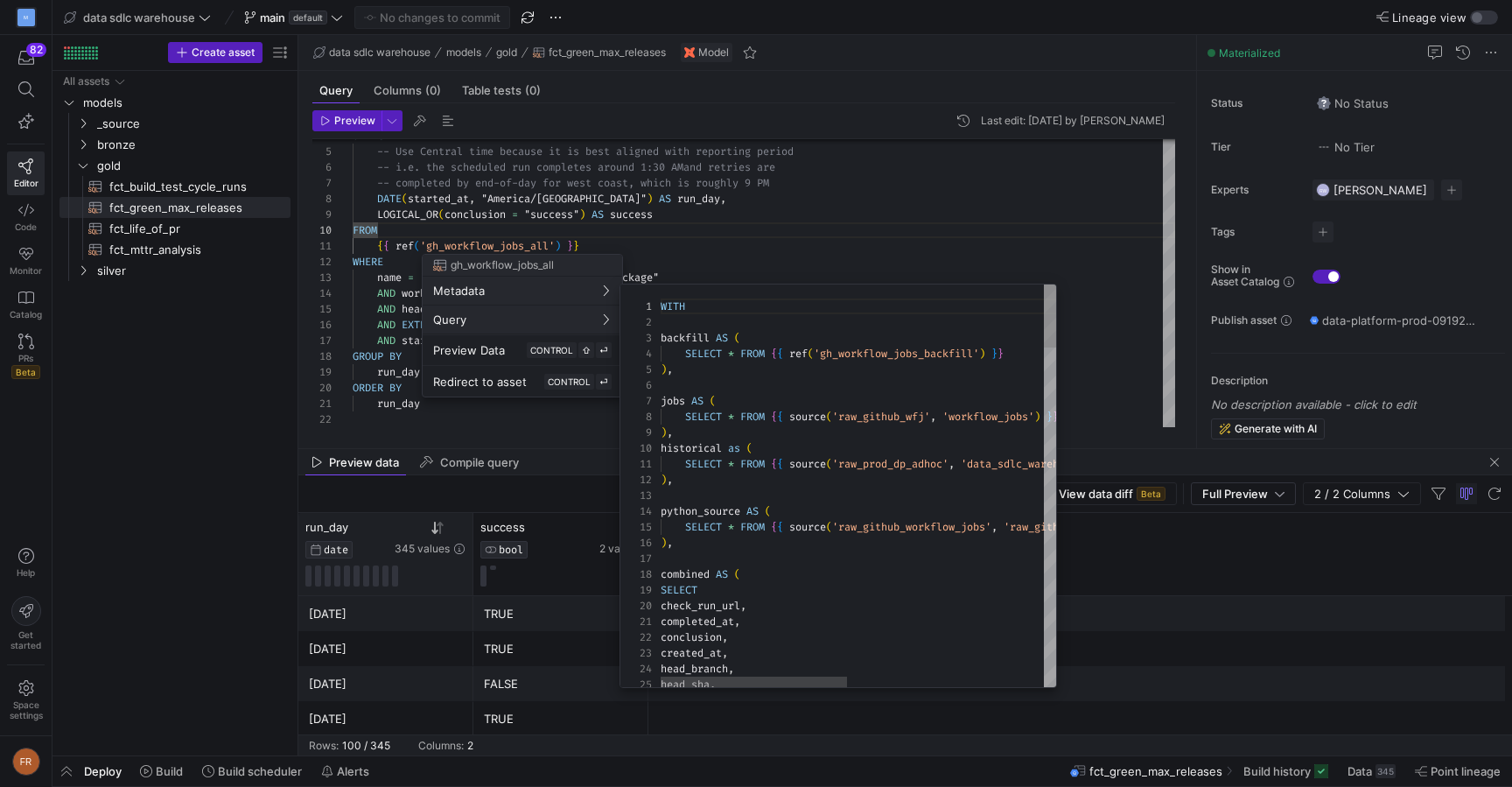
scroll to position [157, 0]
click at [685, 239] on div at bounding box center [756, 394] width 1512 height 787
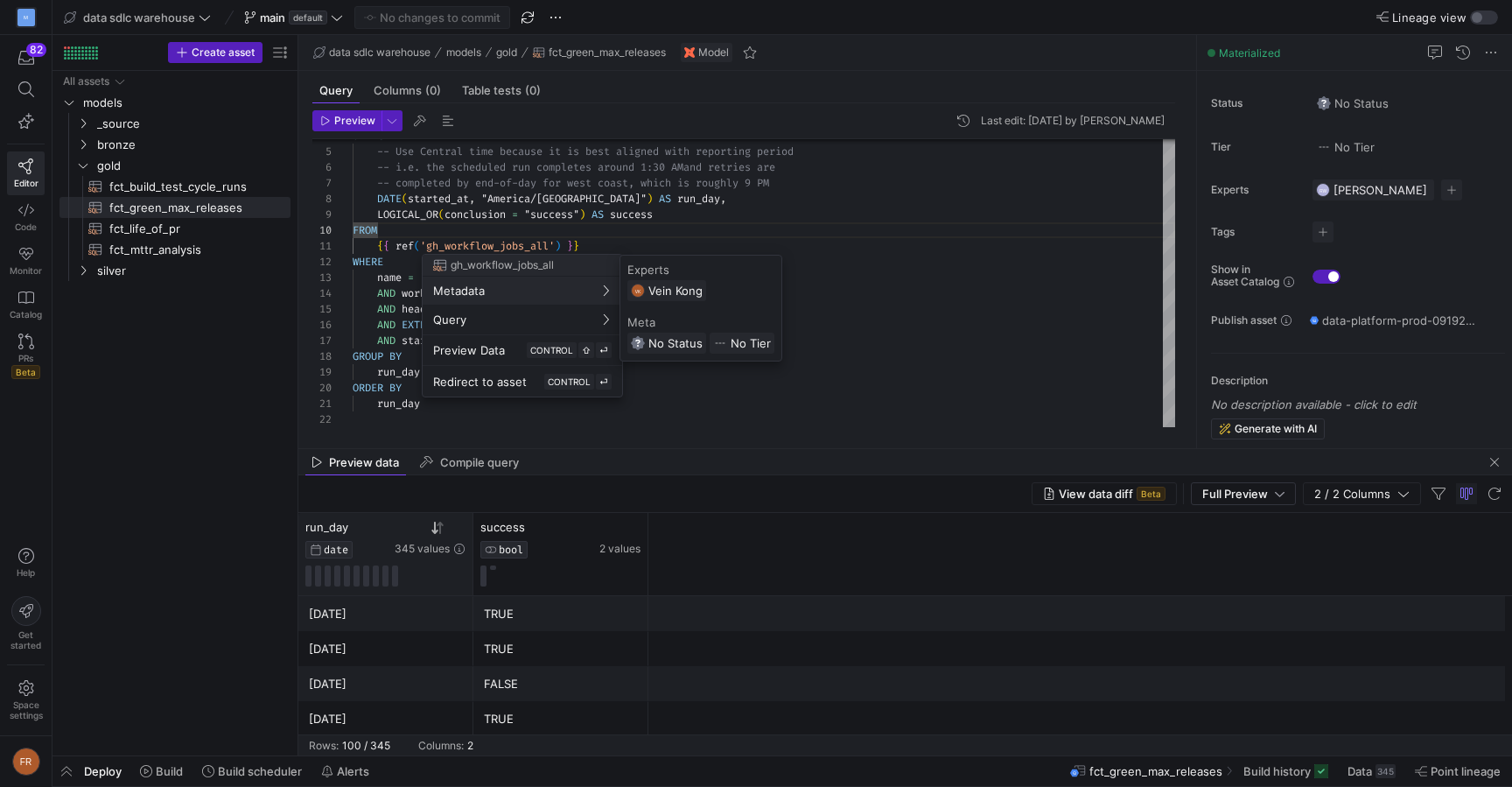
click at [655, 214] on div at bounding box center [756, 394] width 1512 height 787
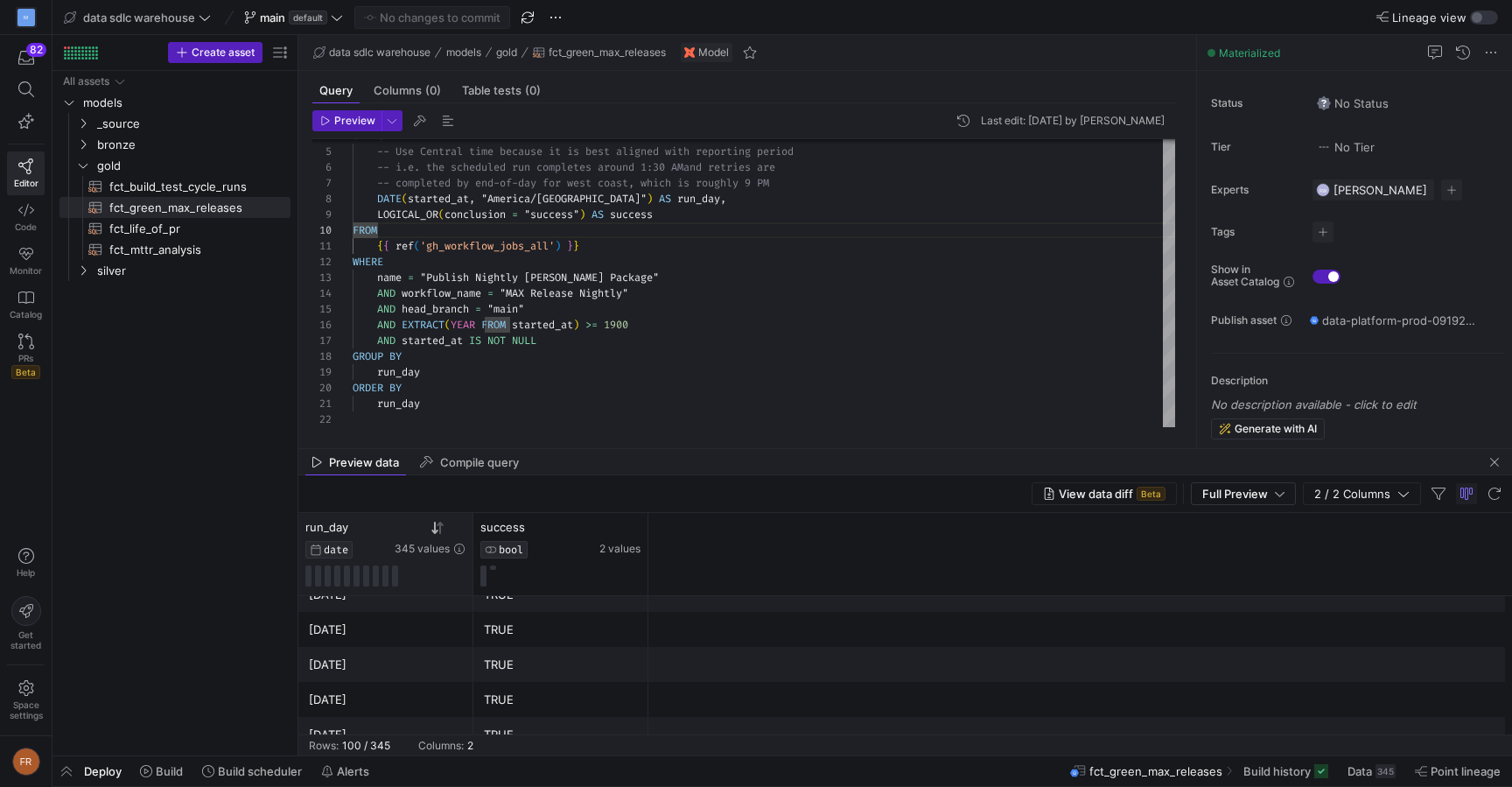
scroll to position [406, 0]
click at [432, 608] on div "[DATE]" at bounding box center [386, 613] width 154 height 34
click at [146, 129] on span "_source" at bounding box center [171, 123] width 149 height 20
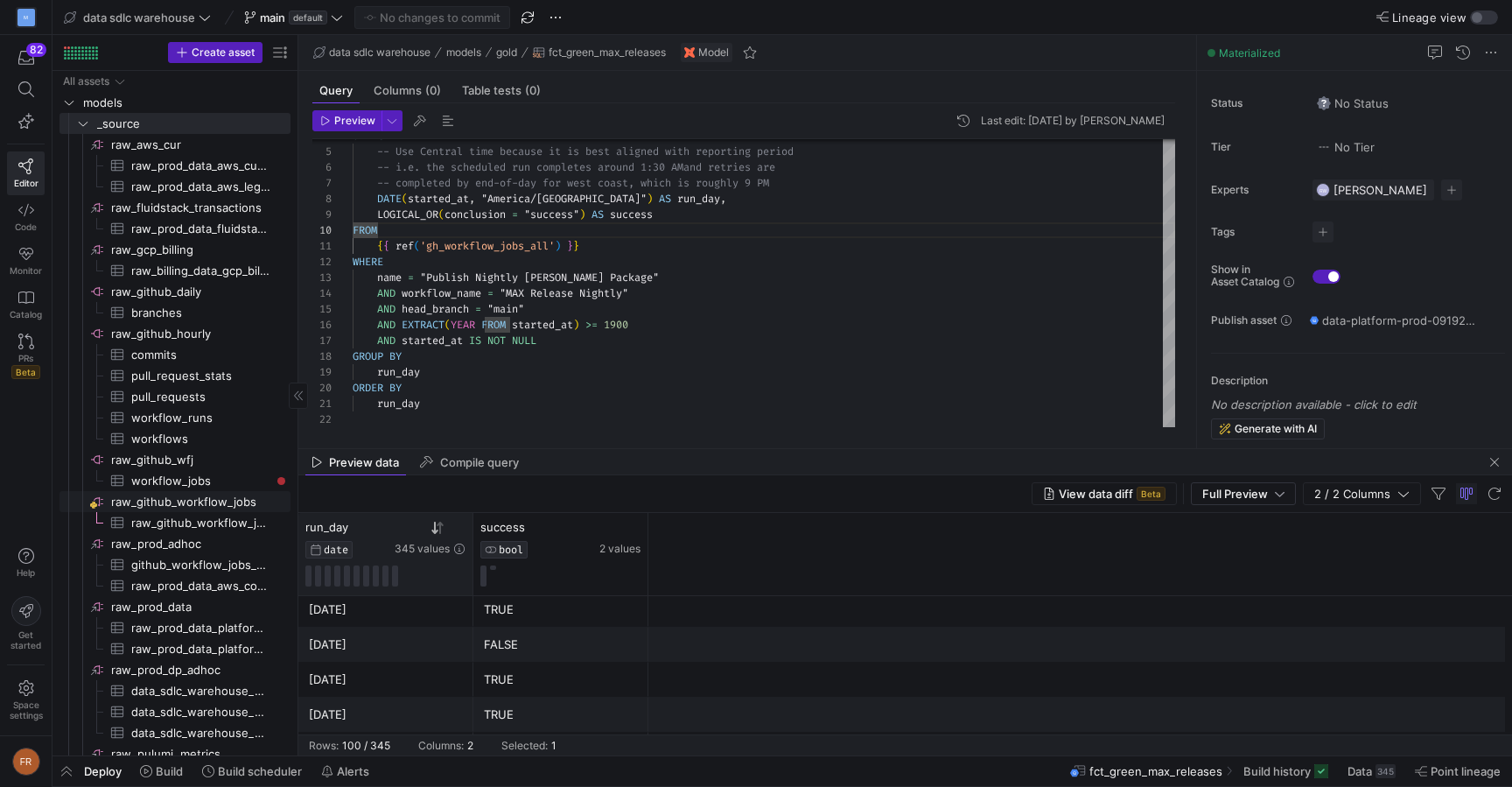
click at [137, 505] on span "raw_github_workflow_jobs​​​​​​​​" at bounding box center [199, 501] width 177 height 20
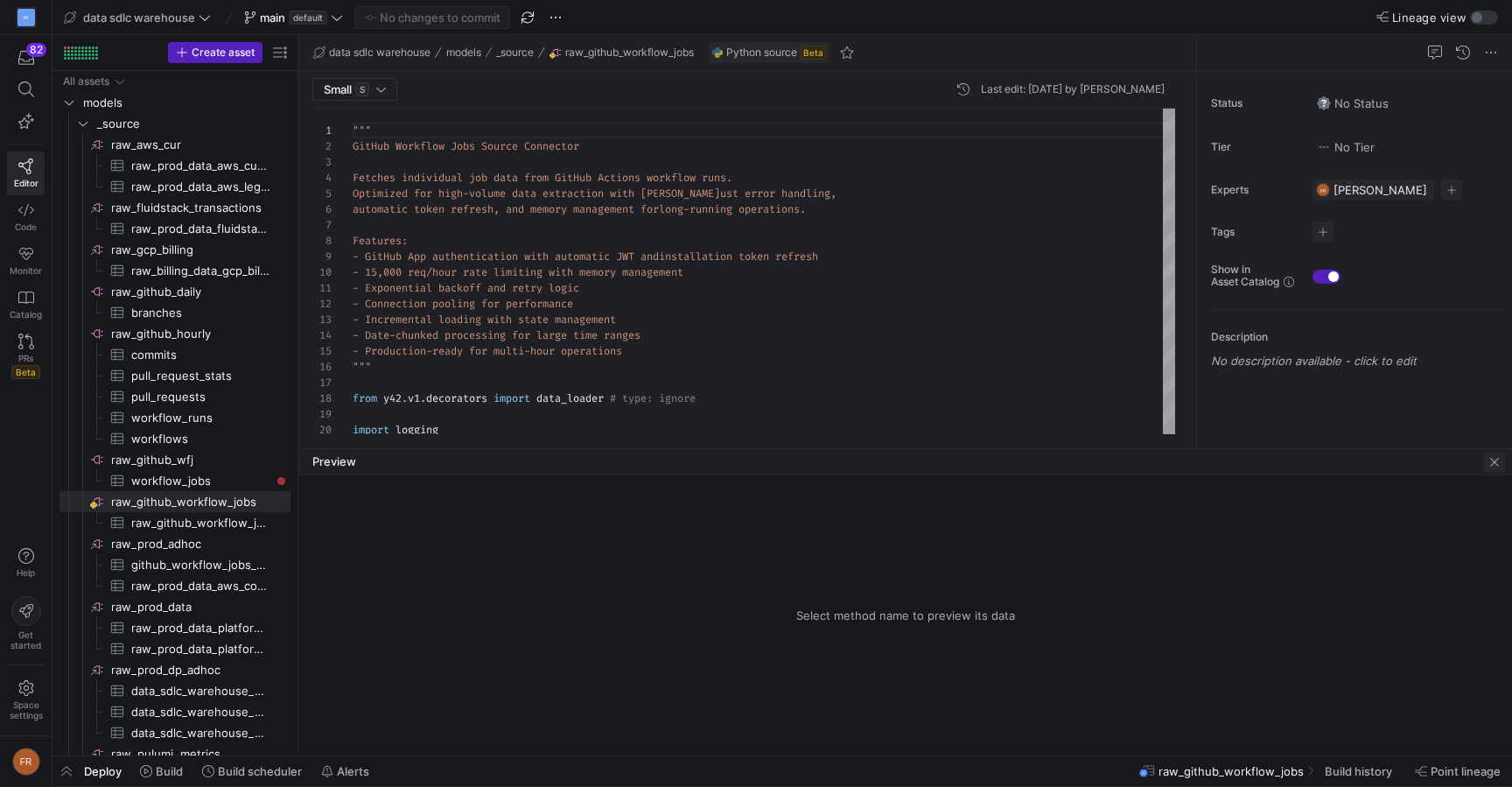
click at [1487, 461] on span "button" at bounding box center [1495, 462] width 21 height 21
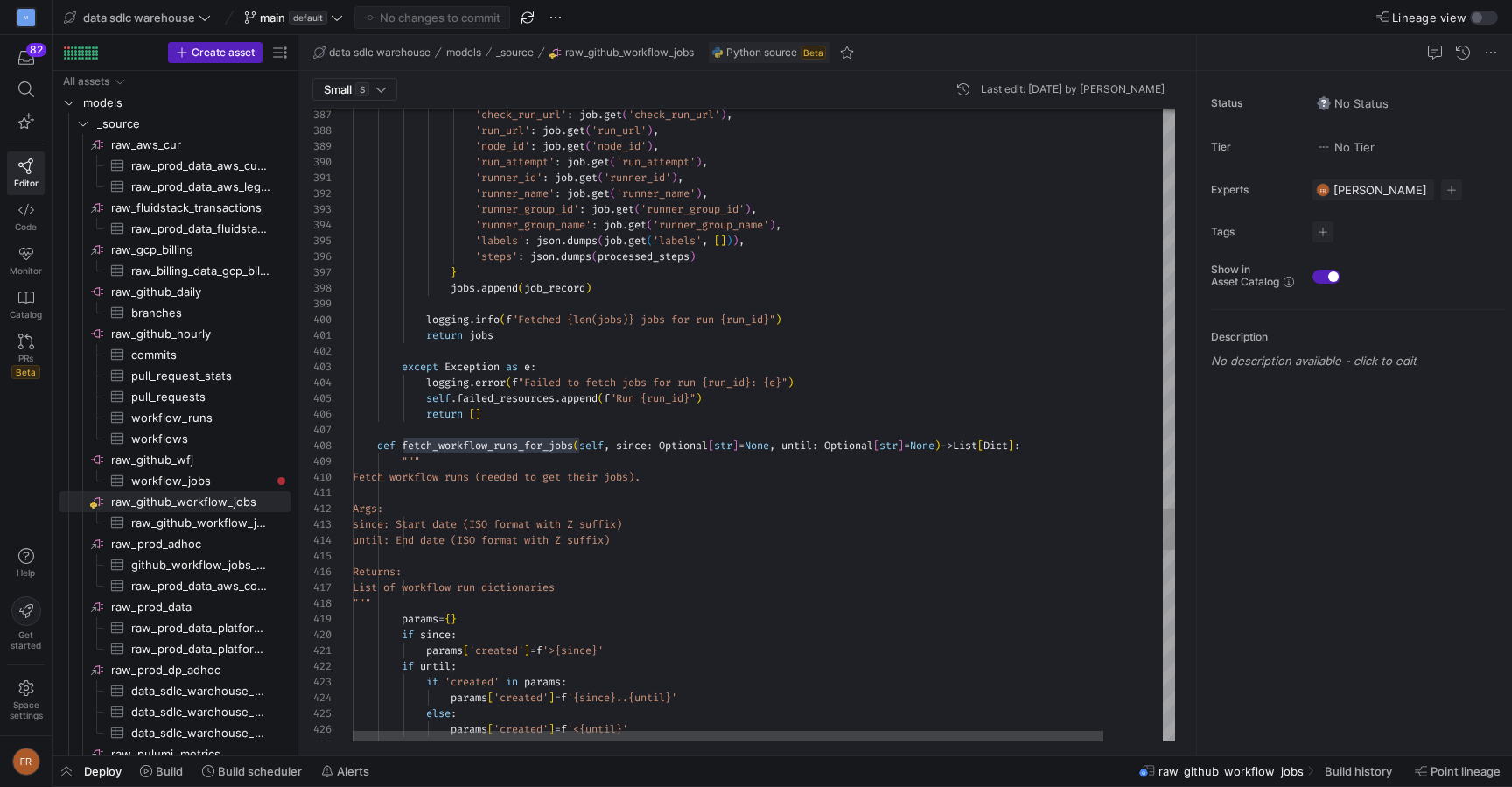
scroll to position [111, 69]
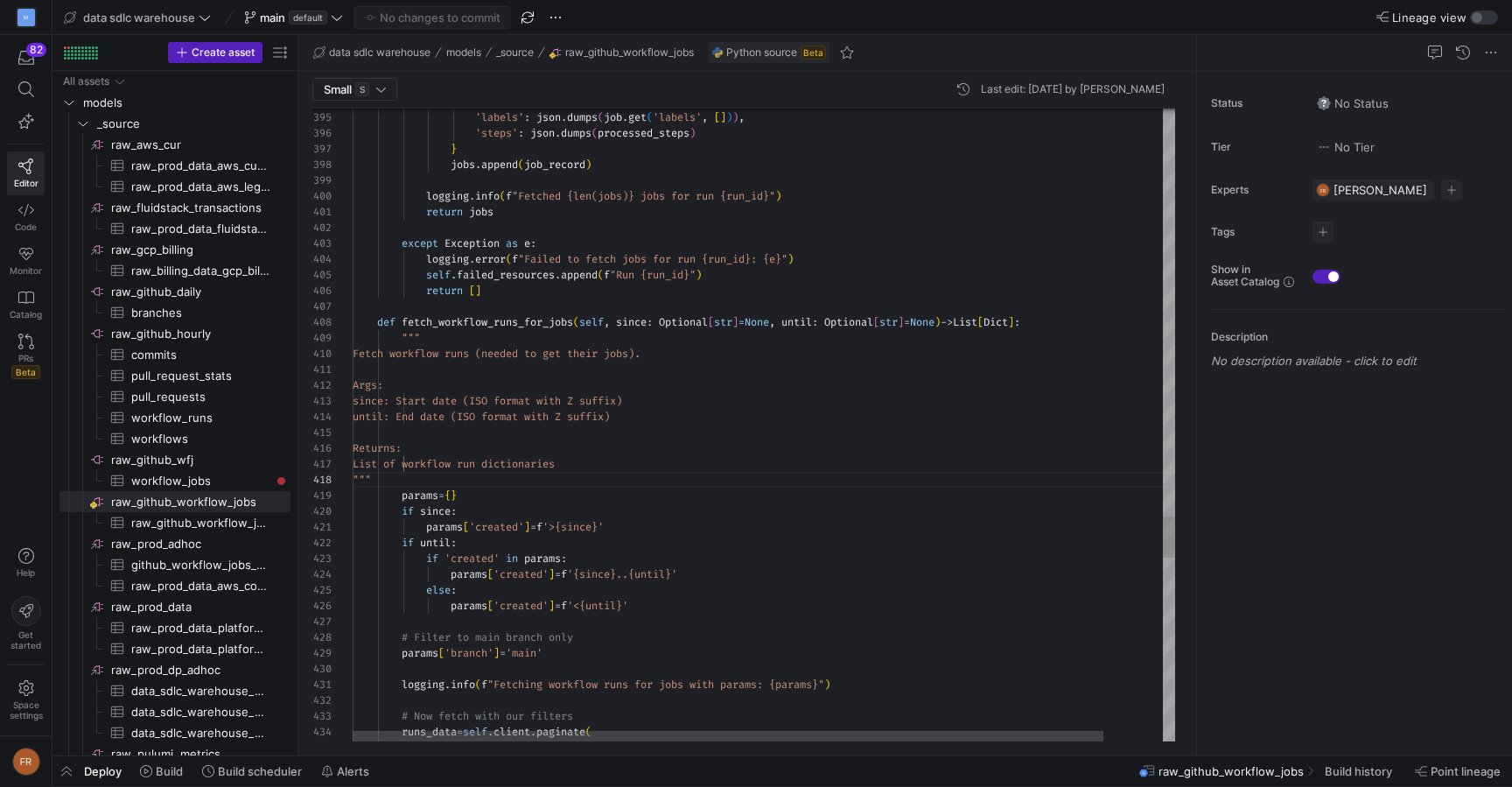
scroll to position [16, 107]
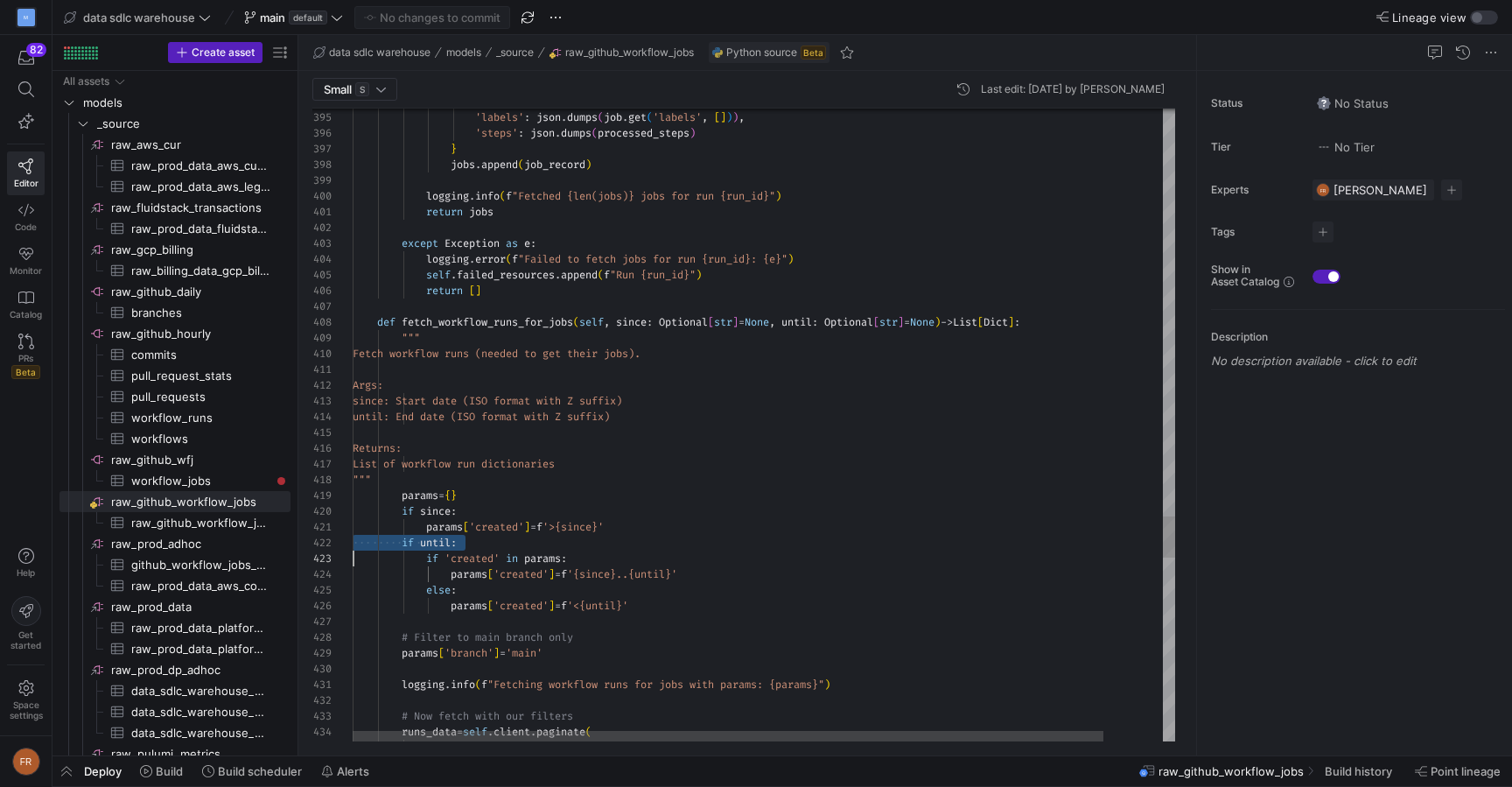
type textarea "Args: since: Start date (ISO format with Z suffix) until: End date (ISO format …"
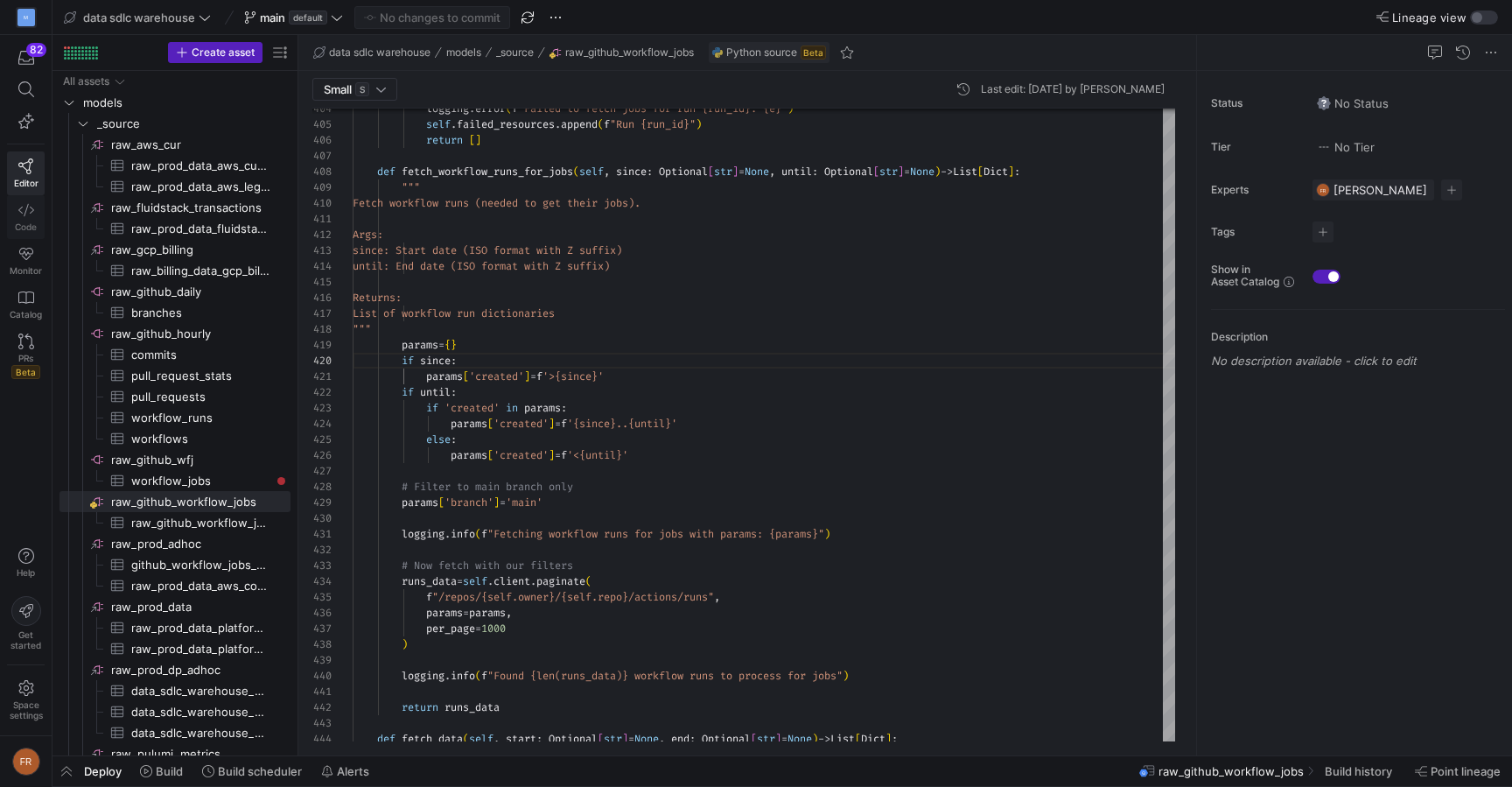
click at [34, 217] on link "Code" at bounding box center [25, 217] width 38 height 44
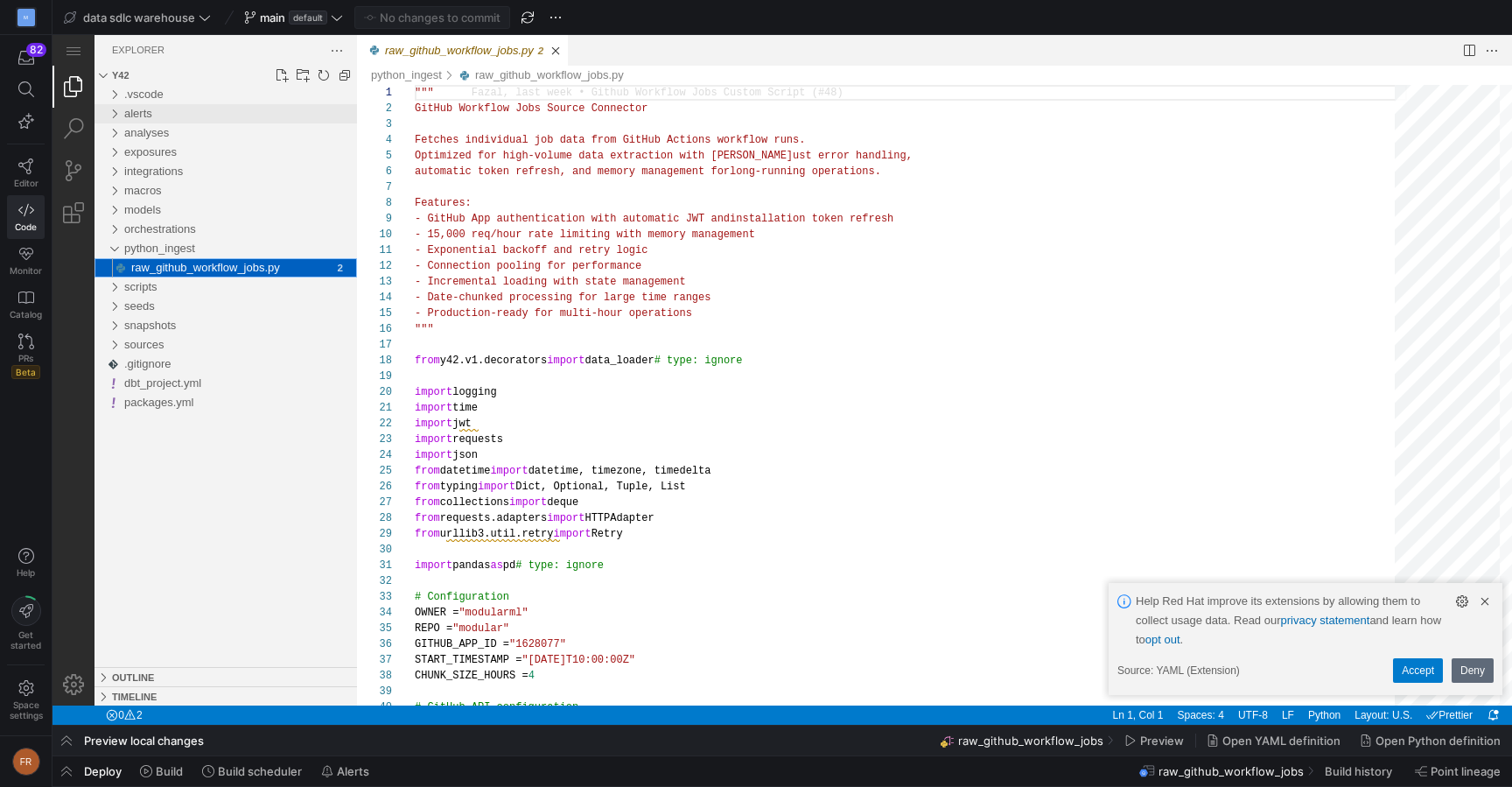
click at [145, 111] on span "alerts" at bounding box center [138, 114] width 28 height 14
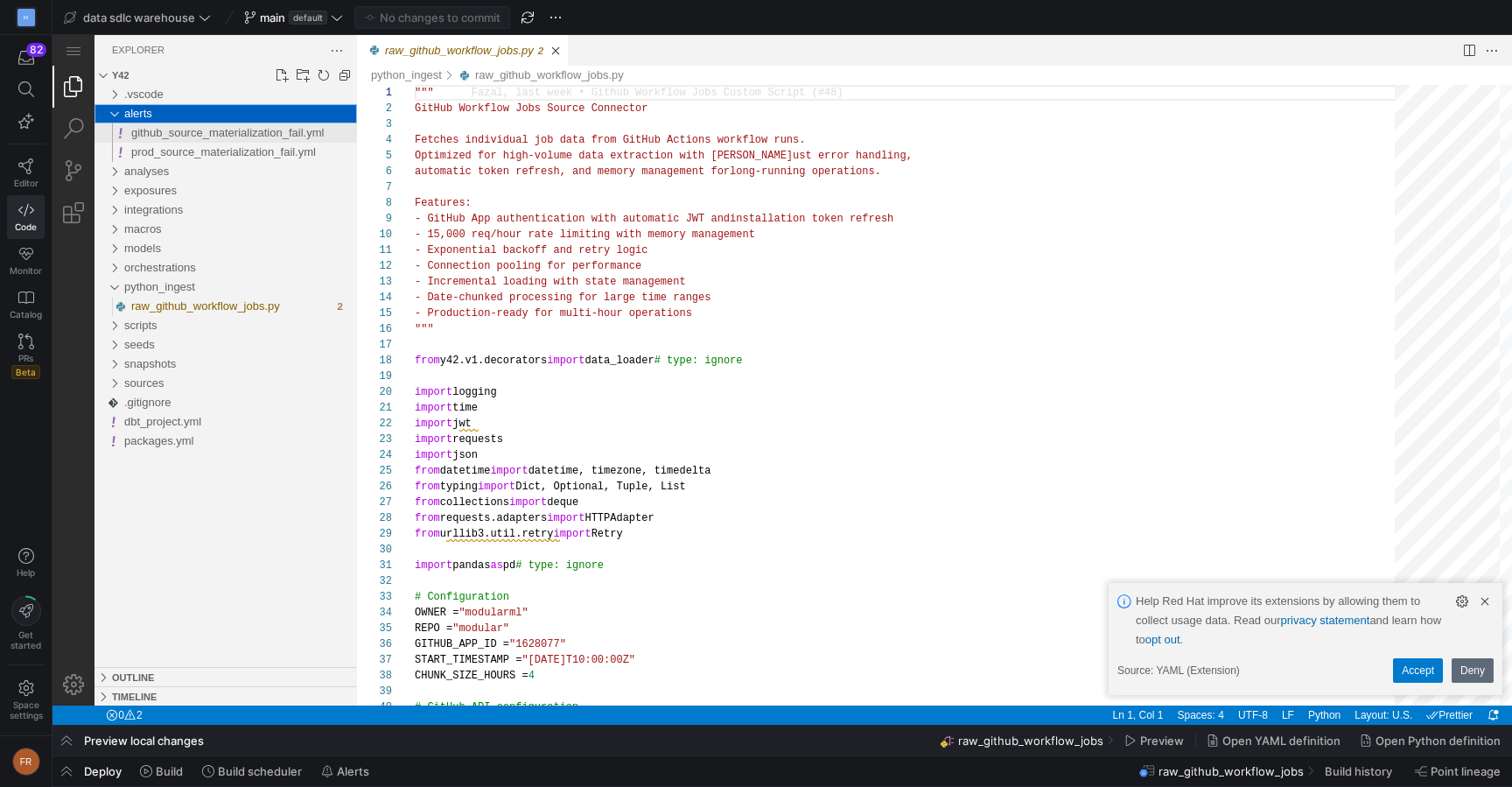
click at [223, 134] on span "github_source_materialization_fail.yml" at bounding box center [227, 133] width 192 height 14
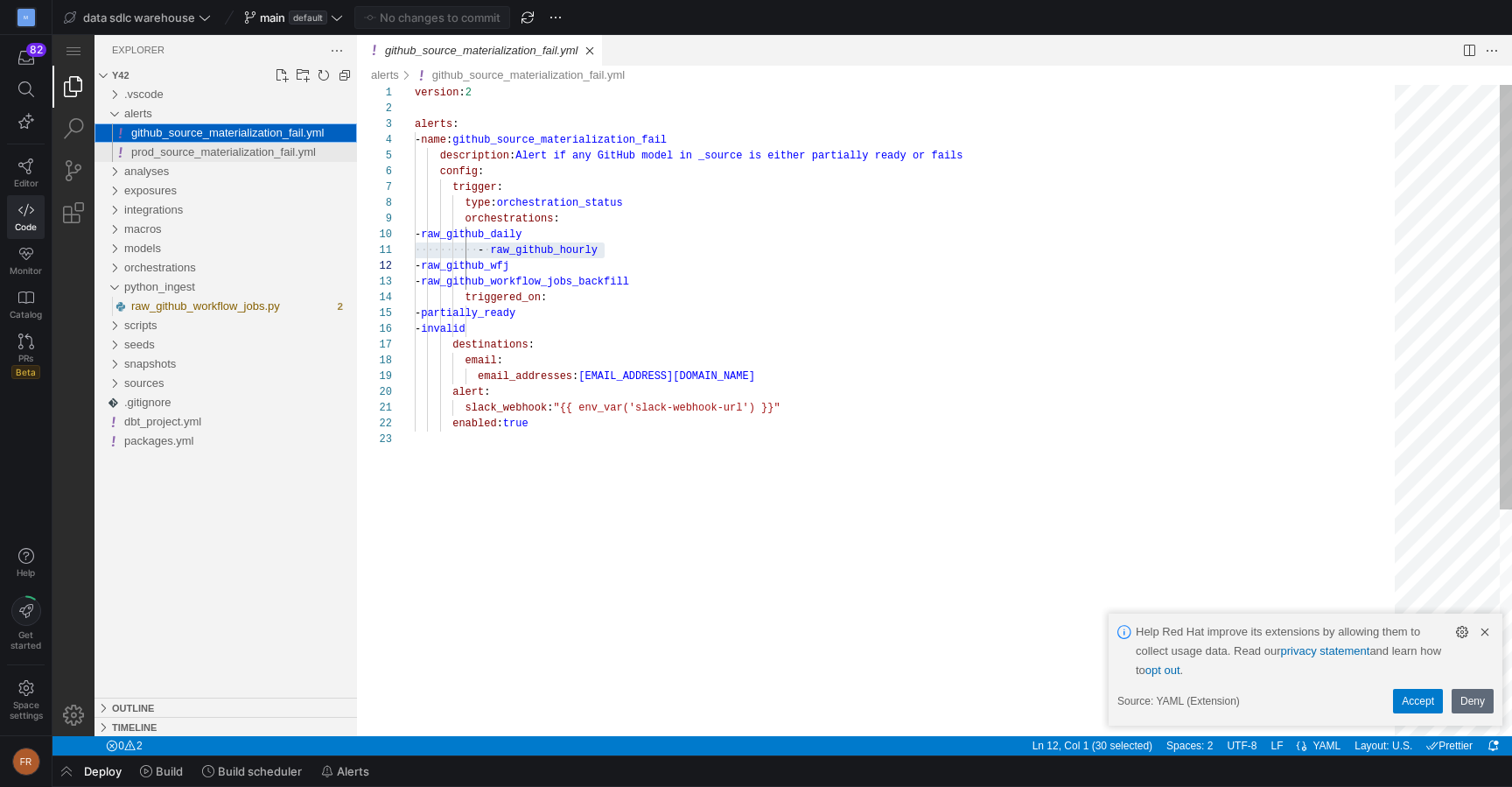
scroll to position [157, 0]
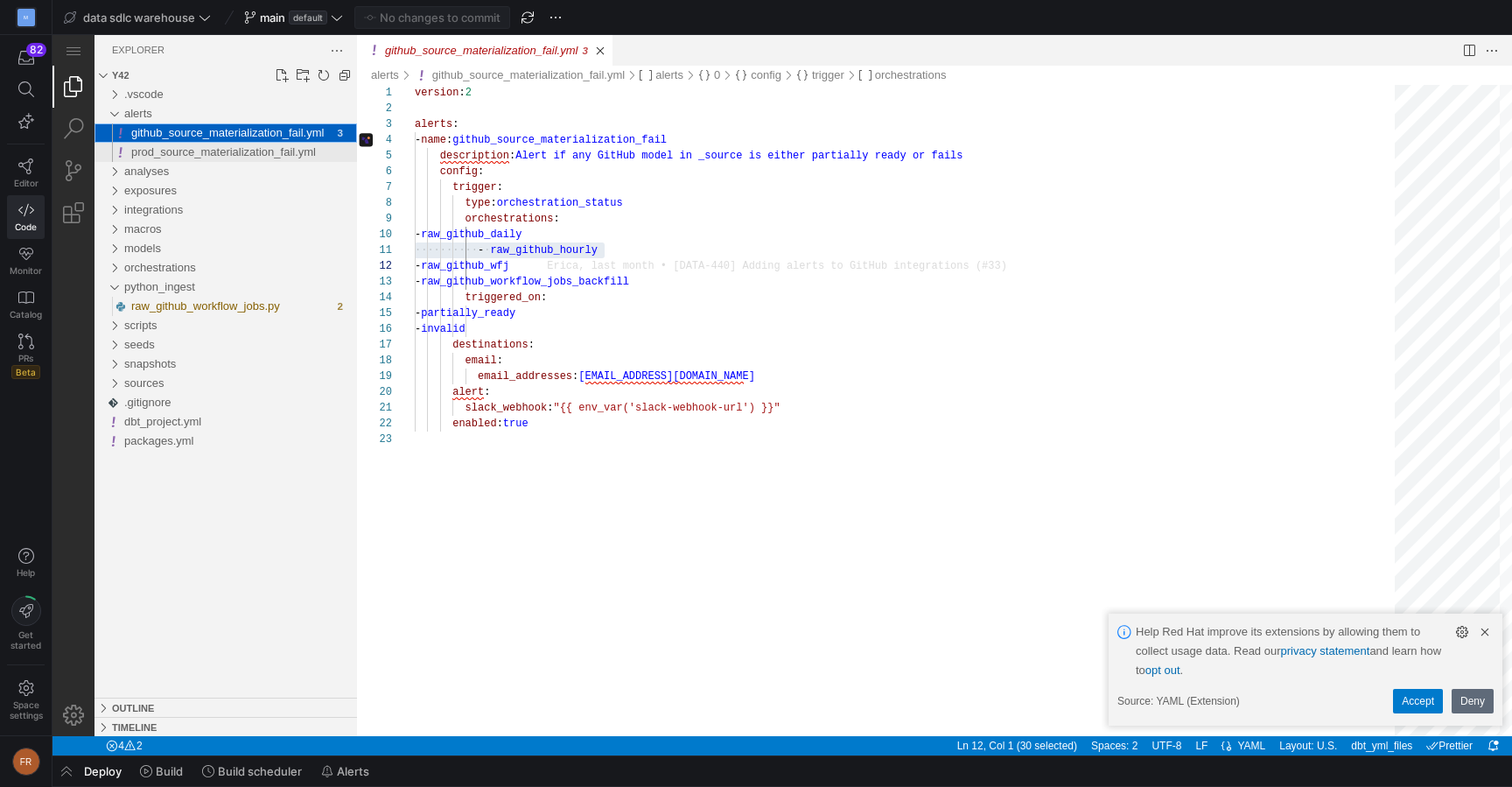
click at [221, 151] on span "prod_source_materialization_fail.yml" at bounding box center [223, 153] width 185 height 14
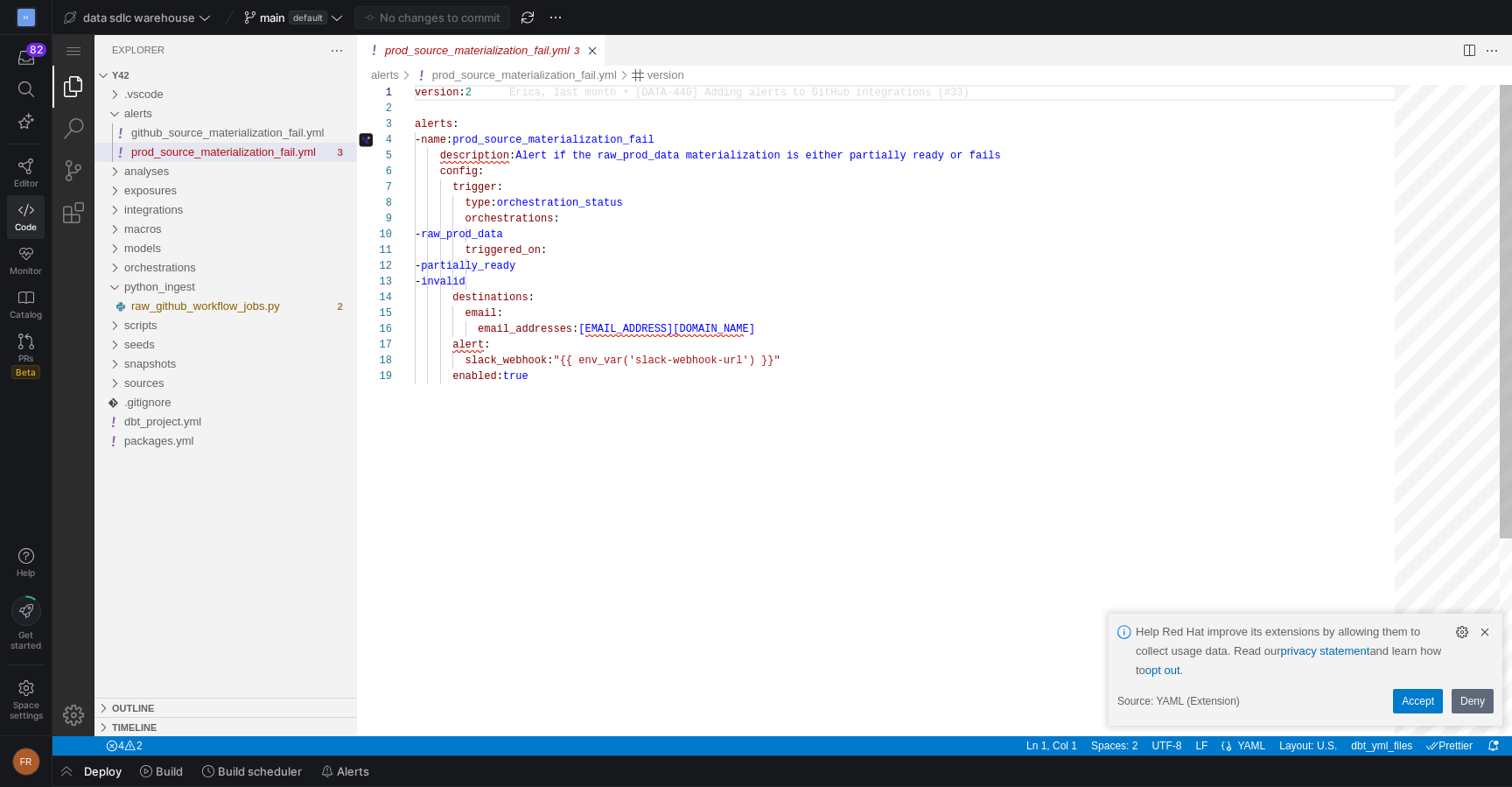
type textarea "triggered_on: - partially_ready - invalid destinations: email: email_addresses:…"
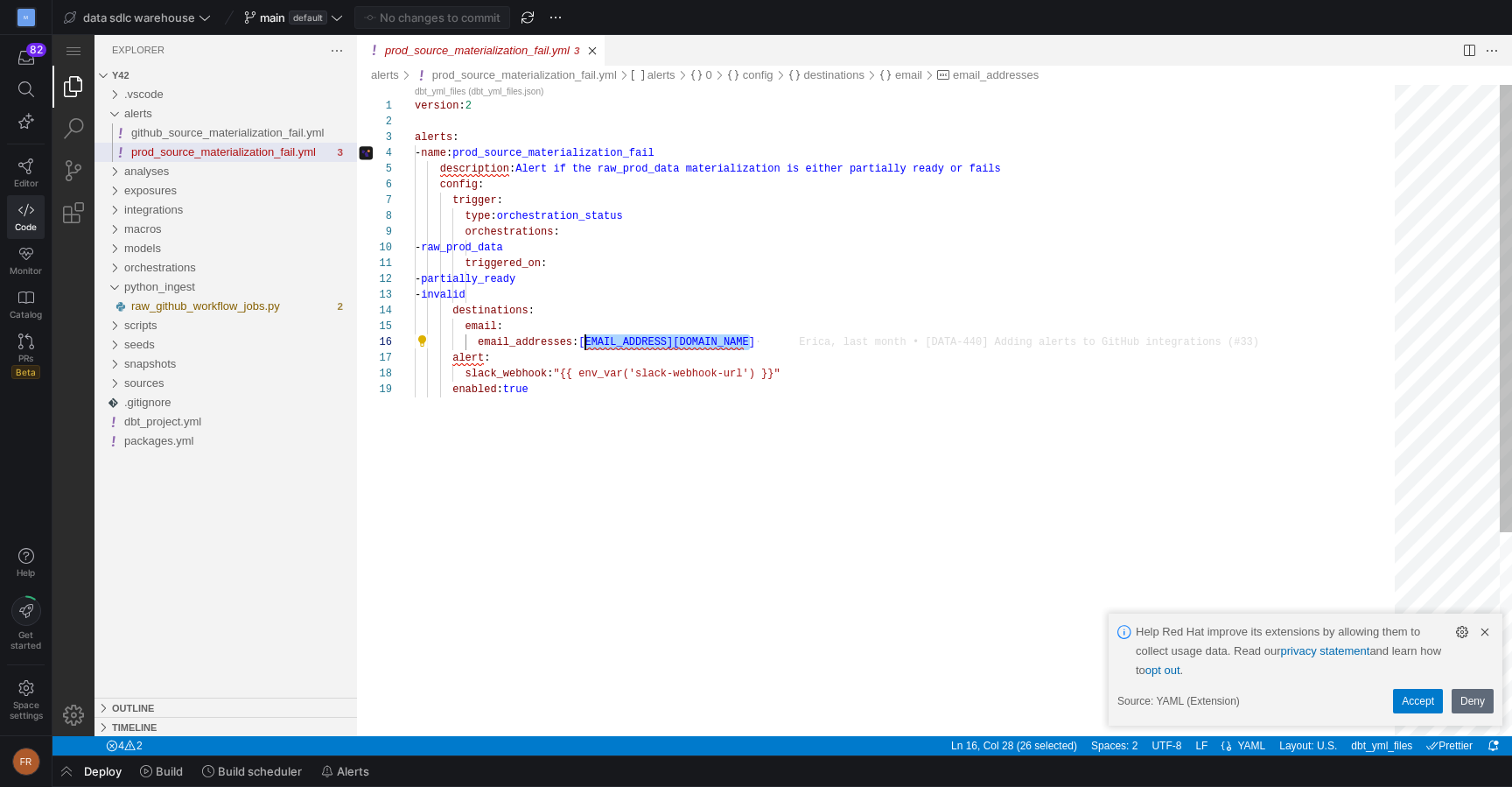
drag, startPoint x: 756, startPoint y: 333, endPoint x: 588, endPoint y: 331, distance: 168.0
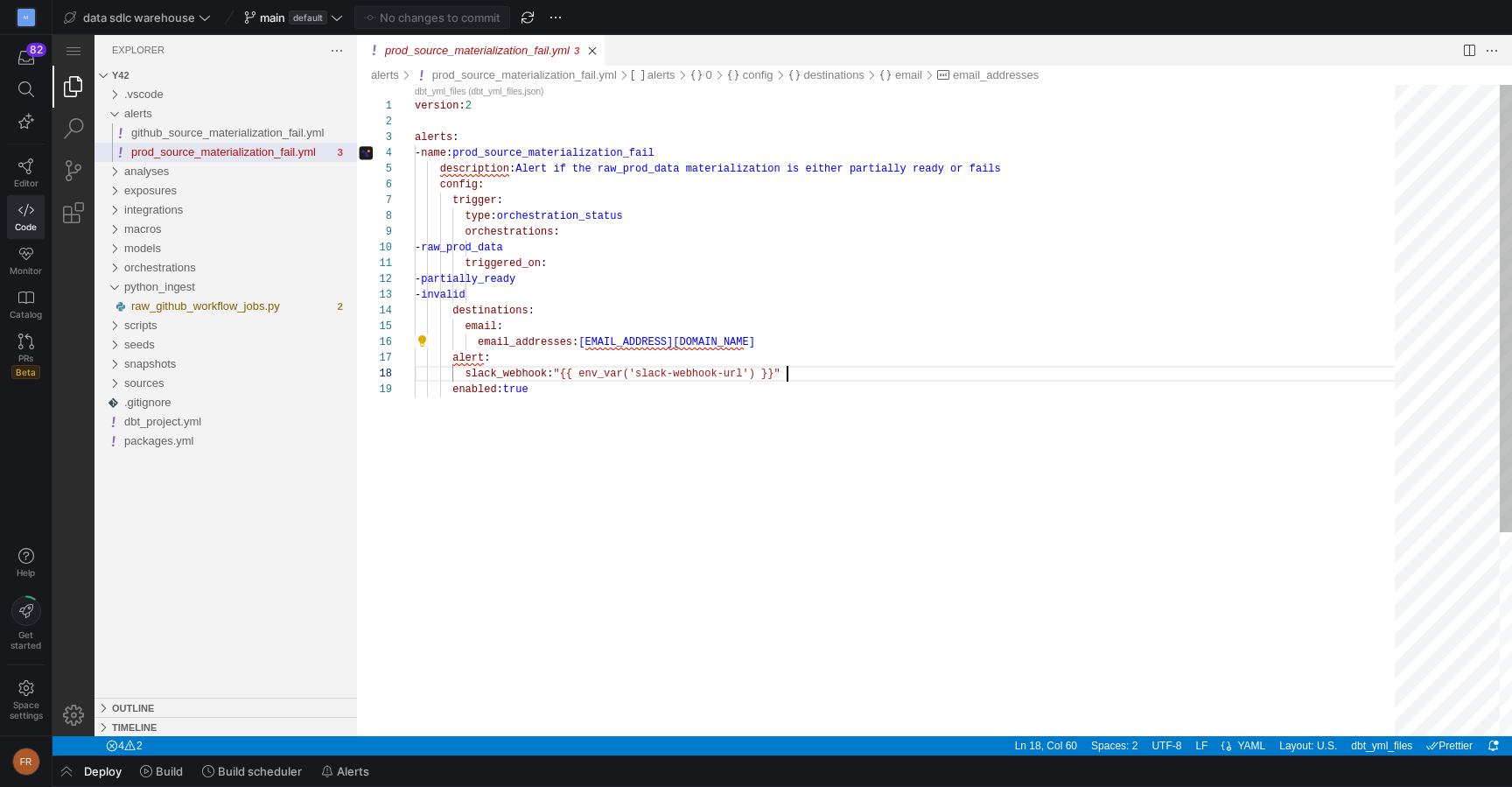
scroll to position [111, 372]
click at [814, 380] on div "version : 2 alerts : - name : prod_source_materialization_fail description : Al…" at bounding box center [911, 559] width 992 height 948
click at [26, 63] on icon "button" at bounding box center [26, 57] width 16 height 16
